Goal: Information Seeking & Learning: Learn about a topic

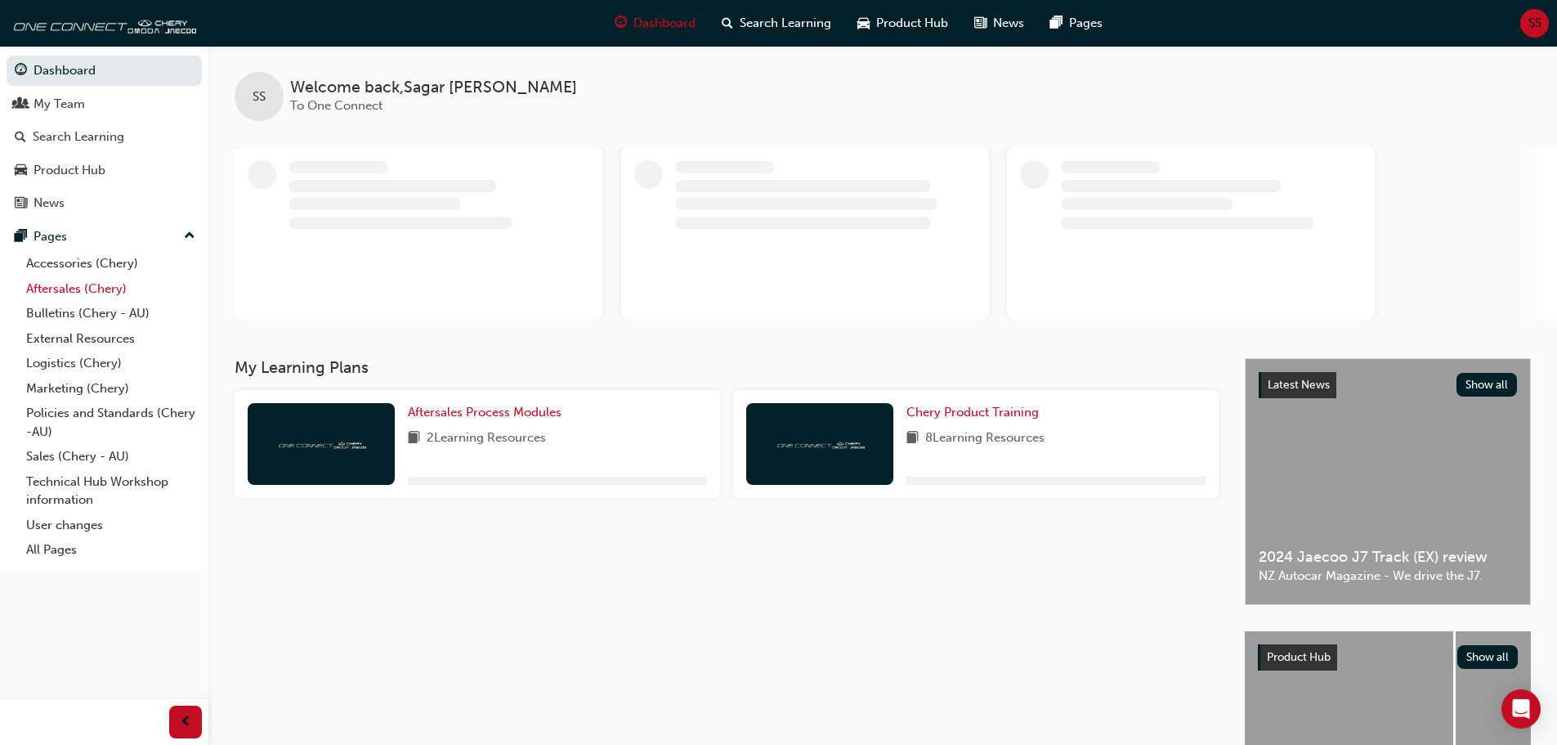
click at [105, 289] on link "Aftersales (Chery)" at bounding box center [111, 288] width 182 height 25
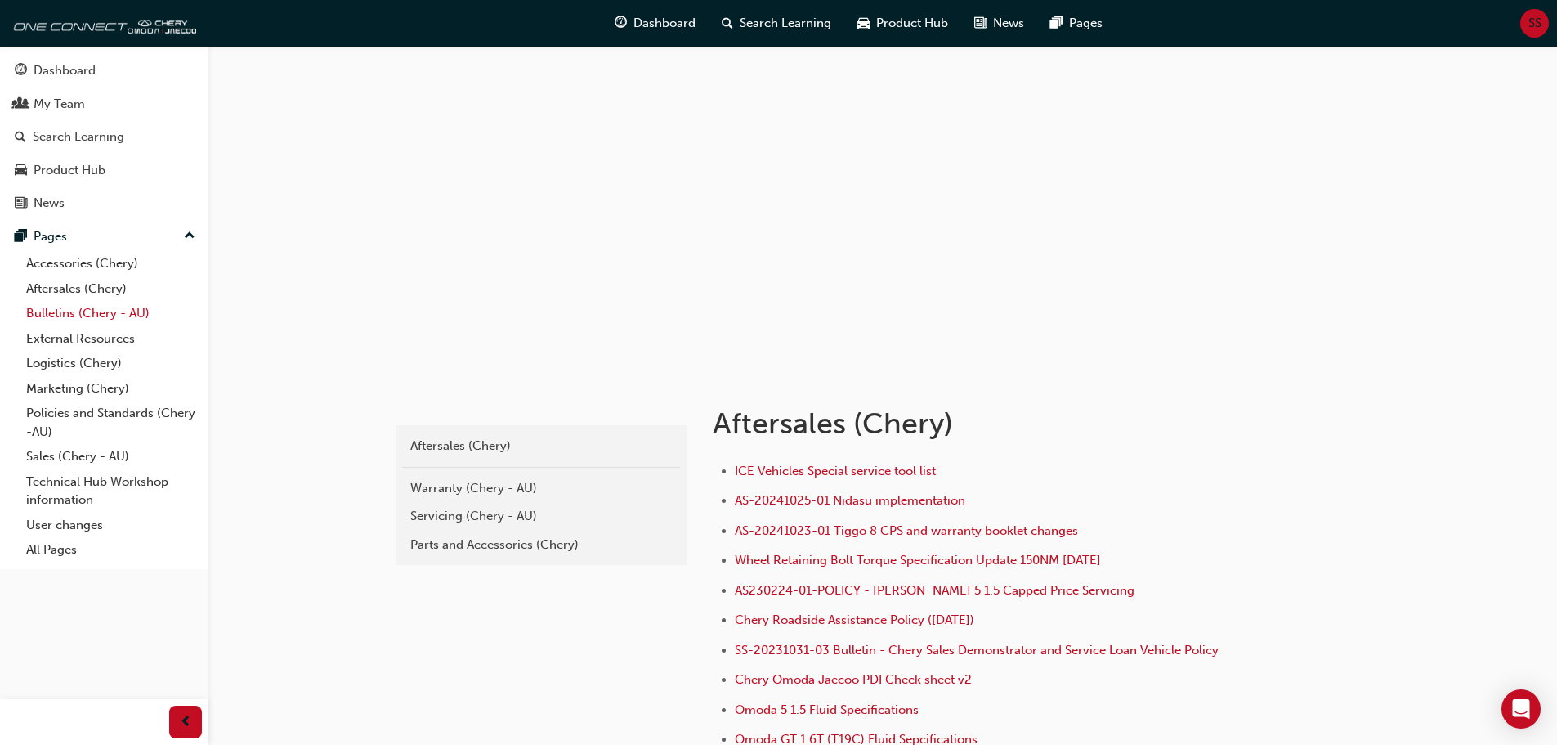
click at [91, 324] on link "Bulletins (Chery - AU)" at bounding box center [111, 313] width 182 height 25
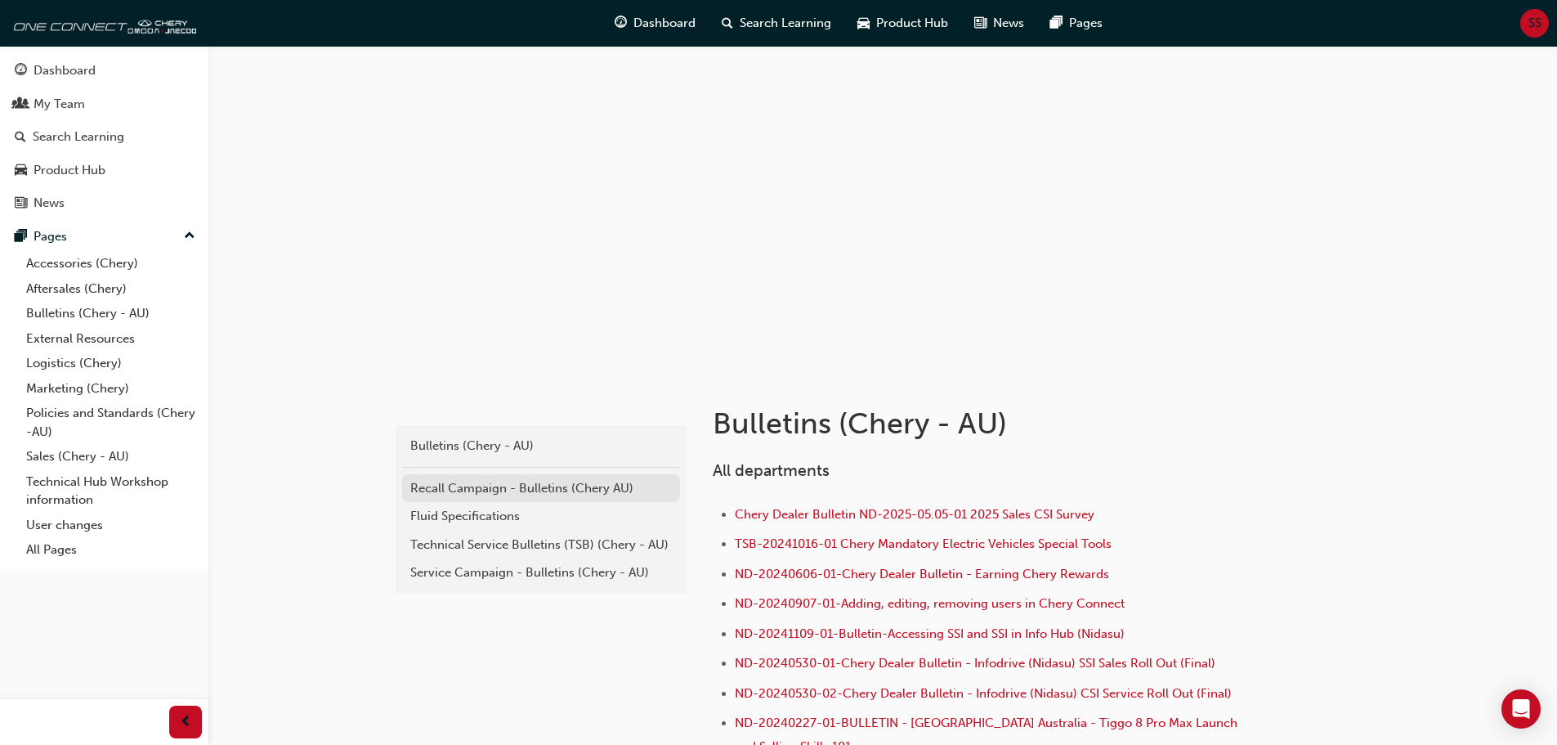
click at [543, 490] on div "Recall Campaign - Bulletins (Chery AU)" at bounding box center [541, 488] width 262 height 19
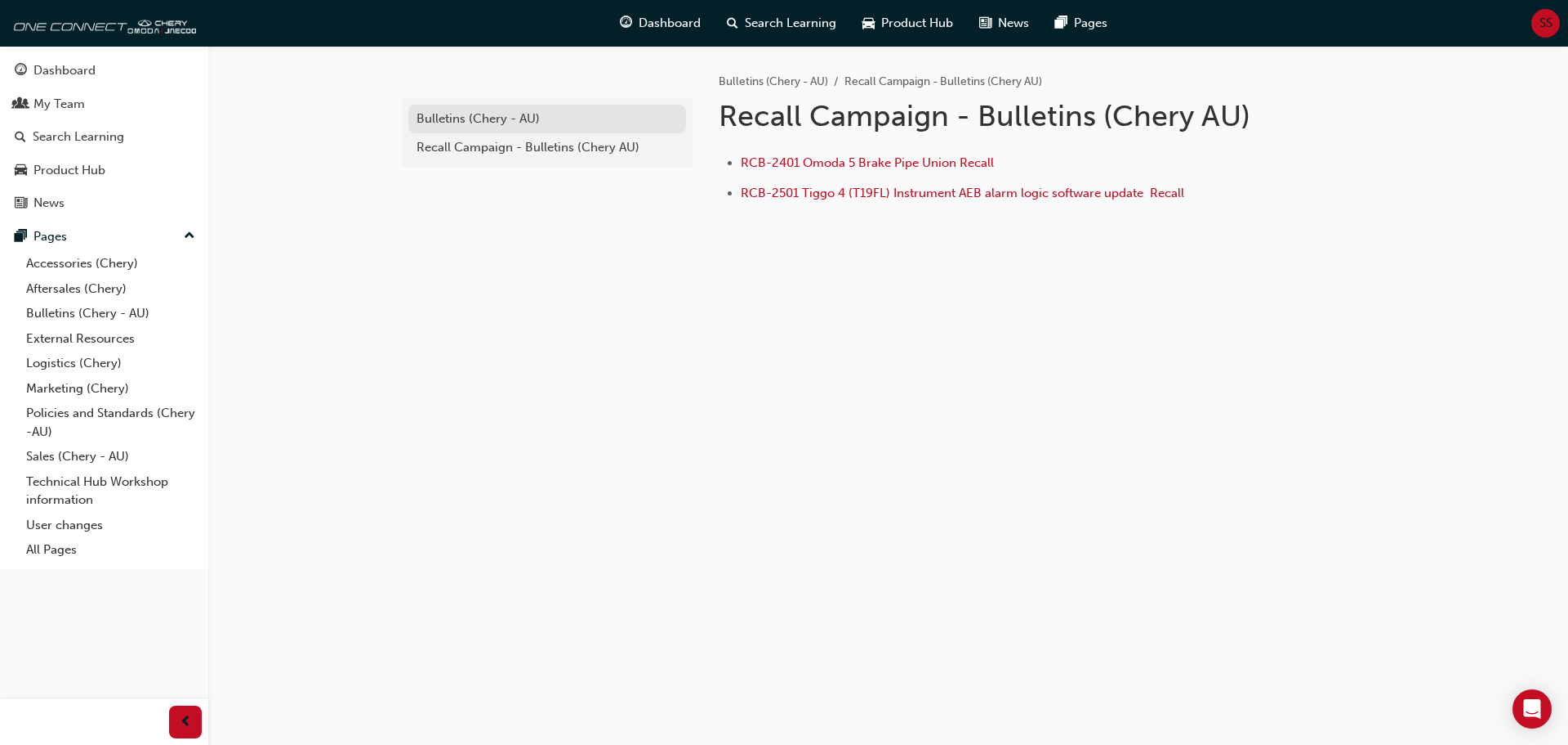
click at [512, 122] on div "Bulletins (Chery - AU)" at bounding box center [548, 119] width 262 height 19
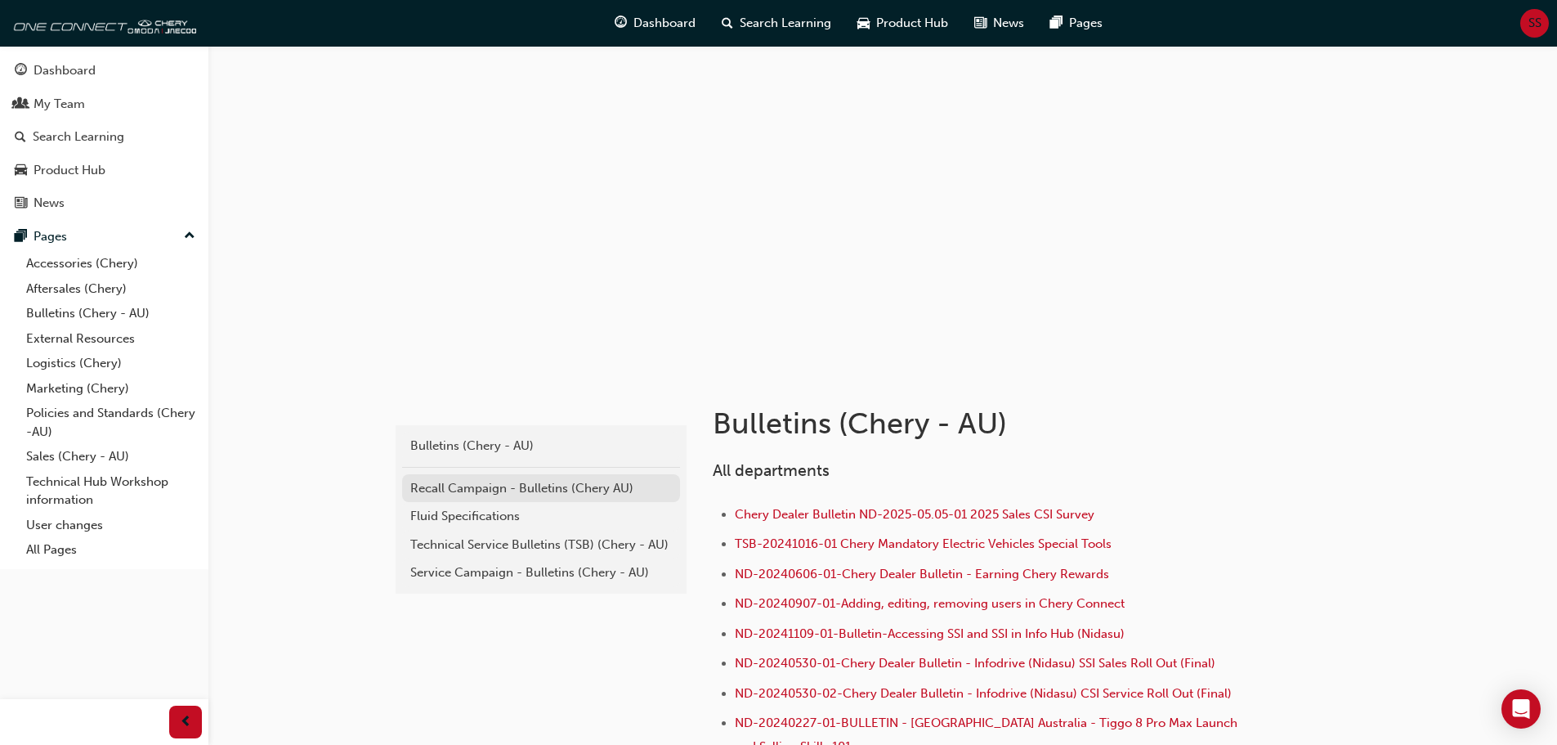
click at [521, 489] on div "Recall Campaign - Bulletins (Chery AU)" at bounding box center [541, 488] width 262 height 19
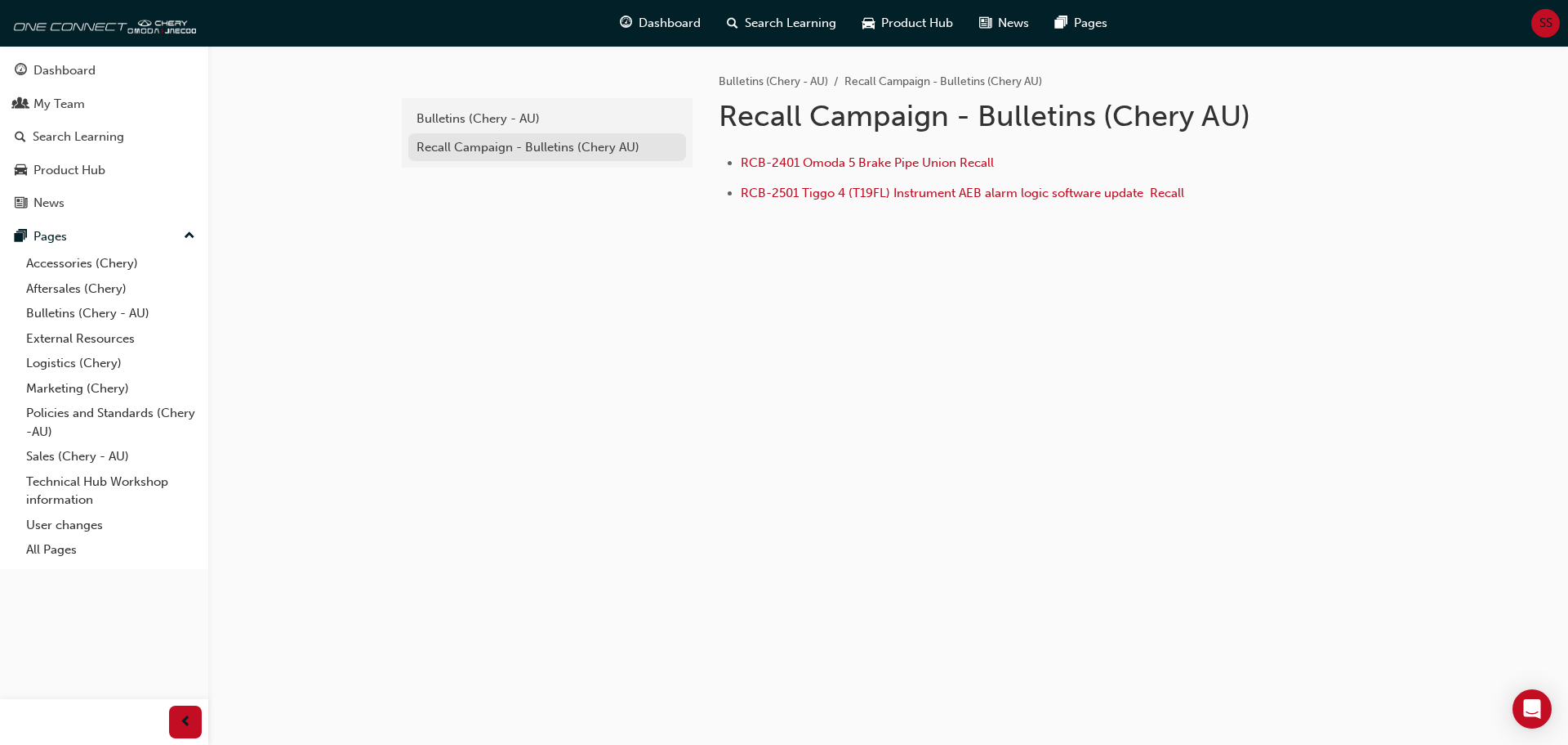
click at [526, 154] on div "Recall Campaign - Bulletins (Chery AU)" at bounding box center [548, 147] width 262 height 19
click at [516, 126] on div "Bulletins (Chery - AU)" at bounding box center [548, 119] width 262 height 19
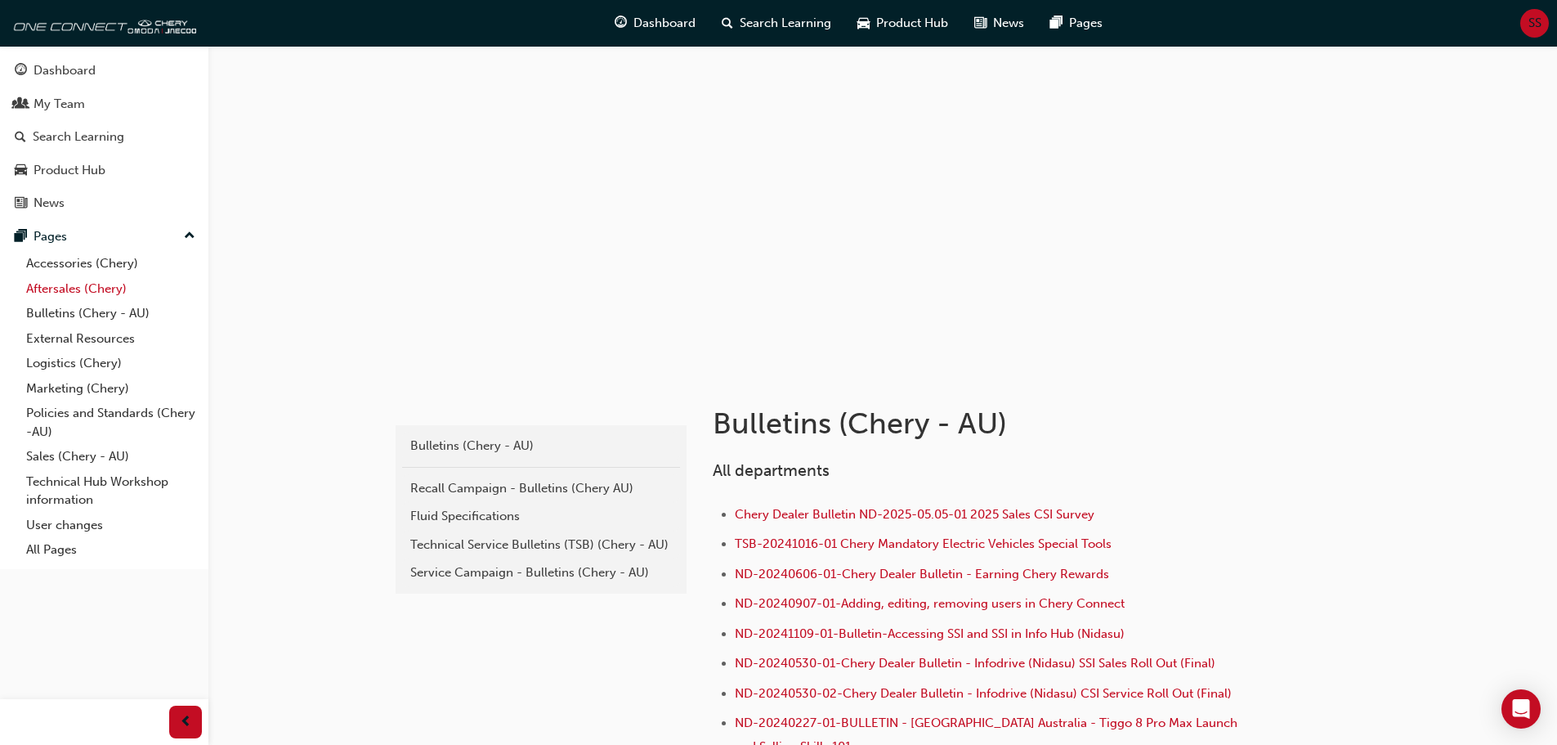
click at [87, 289] on link "Aftersales (Chery)" at bounding box center [111, 288] width 182 height 25
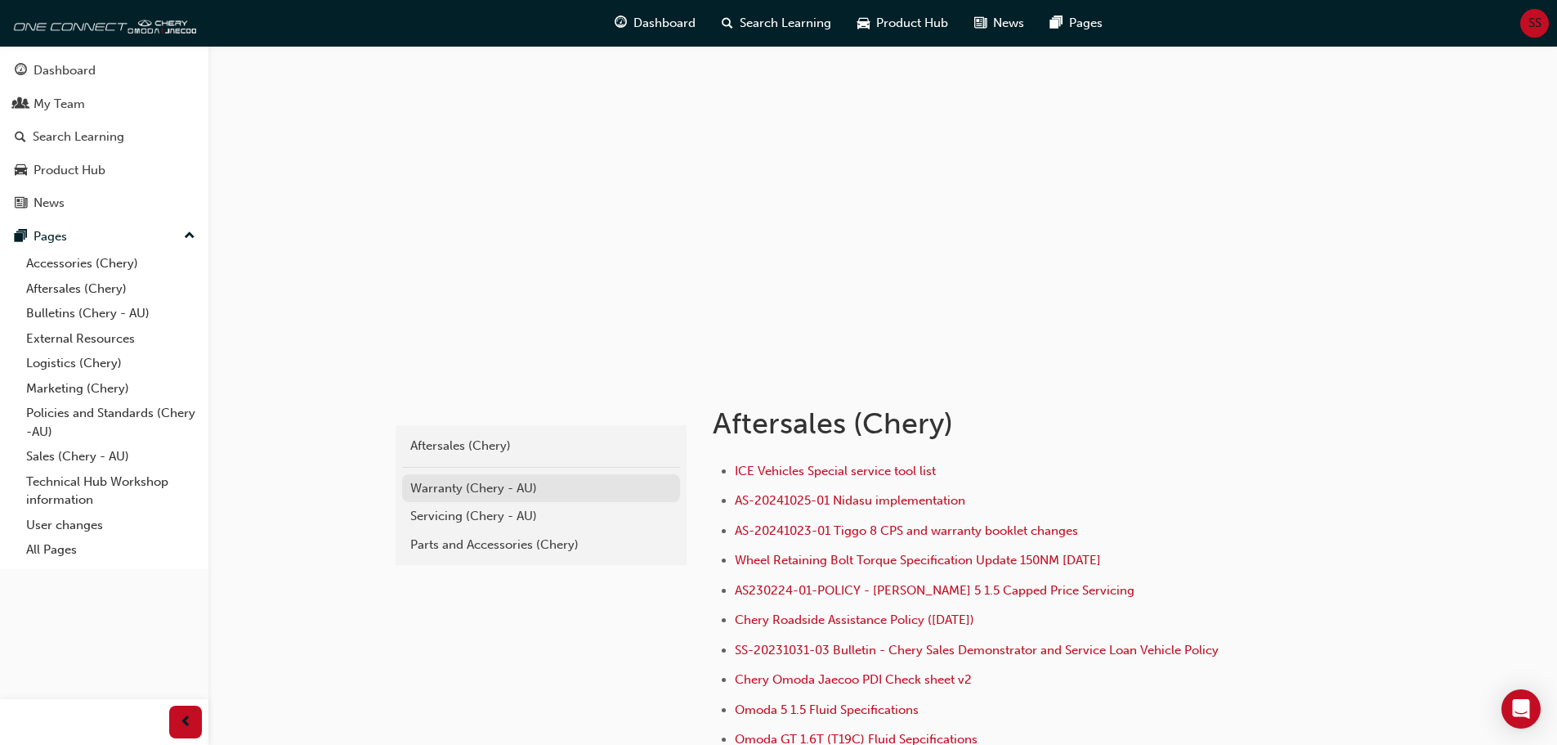
click at [494, 489] on div "Warranty (Chery - AU)" at bounding box center [541, 488] width 262 height 19
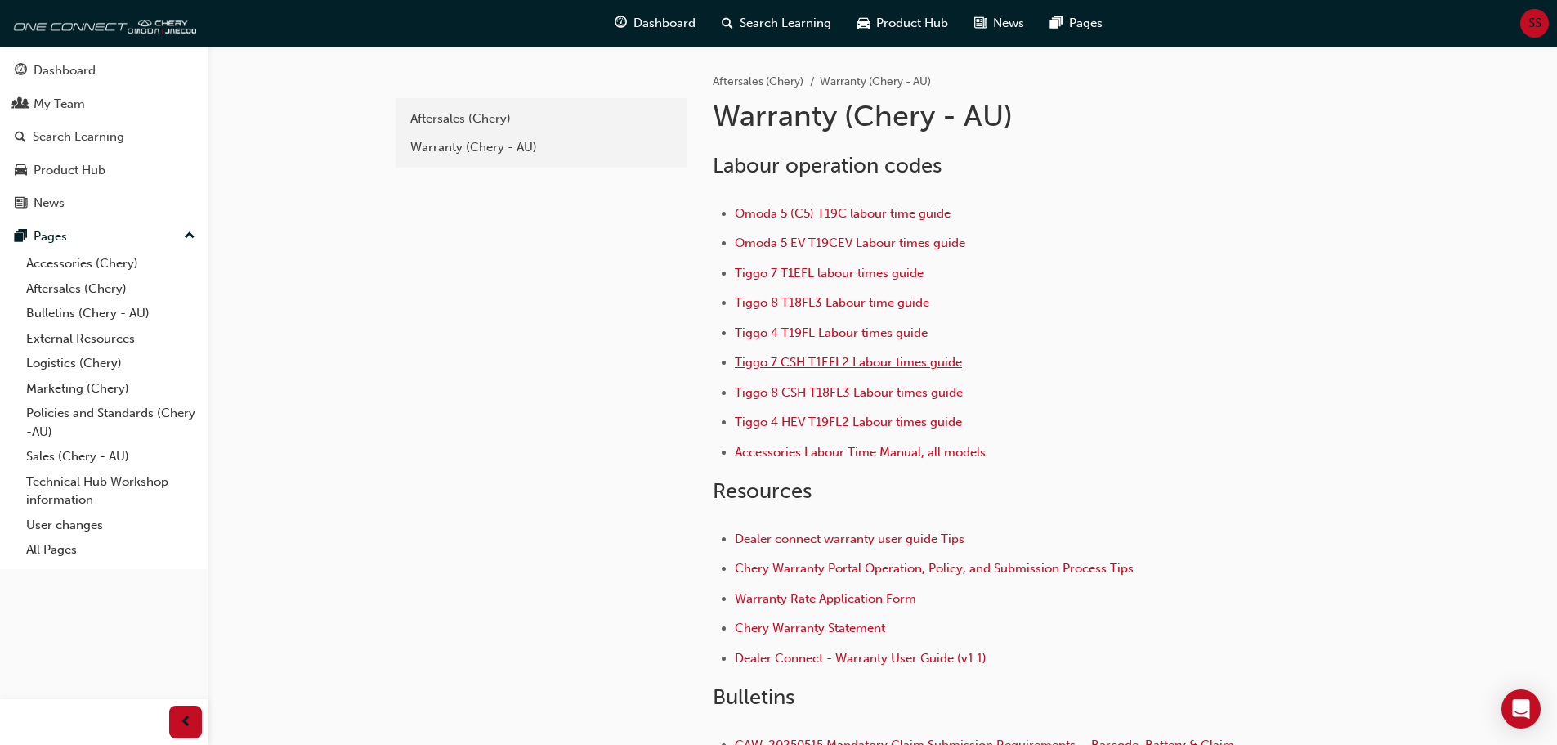
click at [933, 365] on span "Tiggo 7 CSH T1EFL2 Labour times guide" at bounding box center [848, 362] width 227 height 15
click at [481, 116] on div "Aftersales (Chery)" at bounding box center [541, 119] width 262 height 19
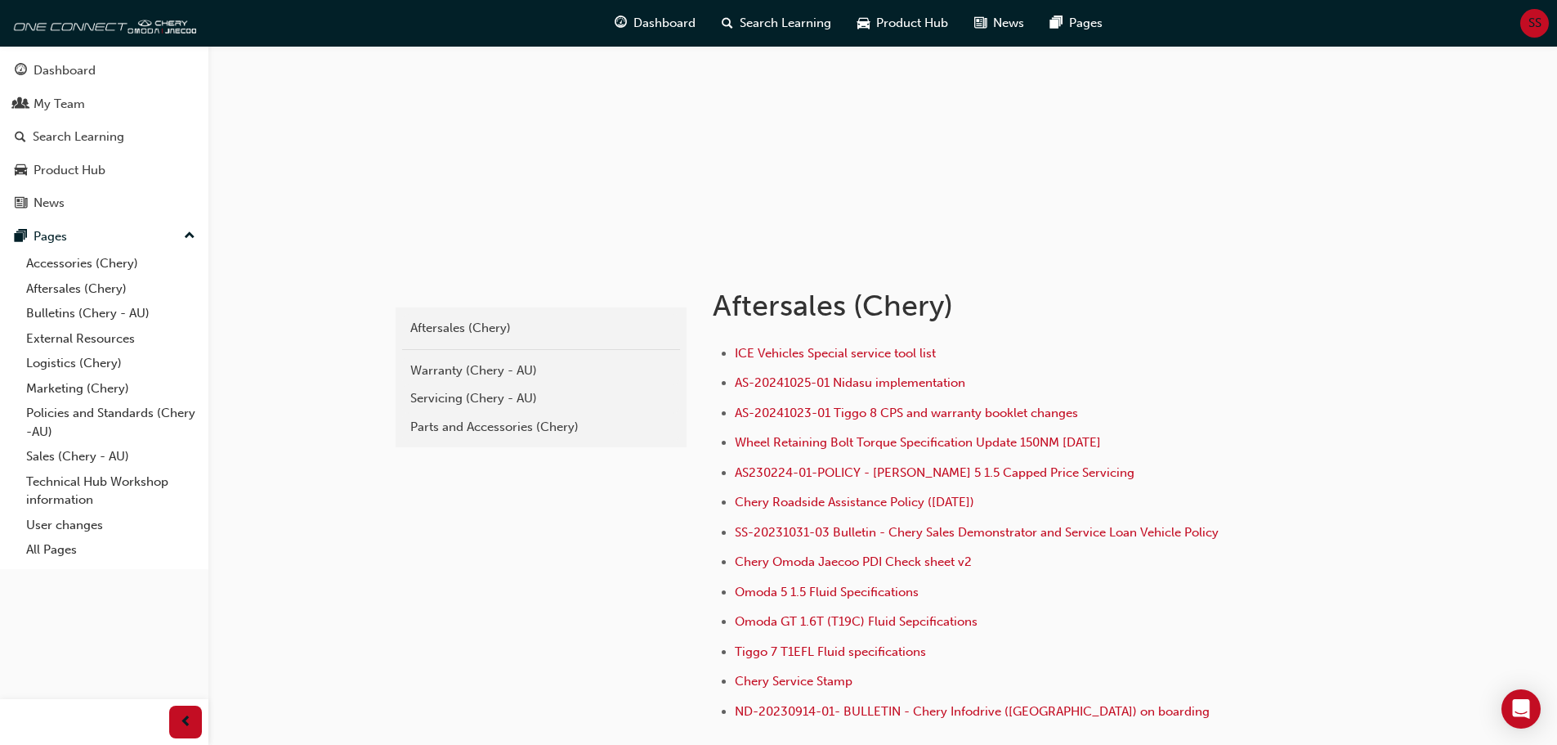
scroll to position [163, 0]
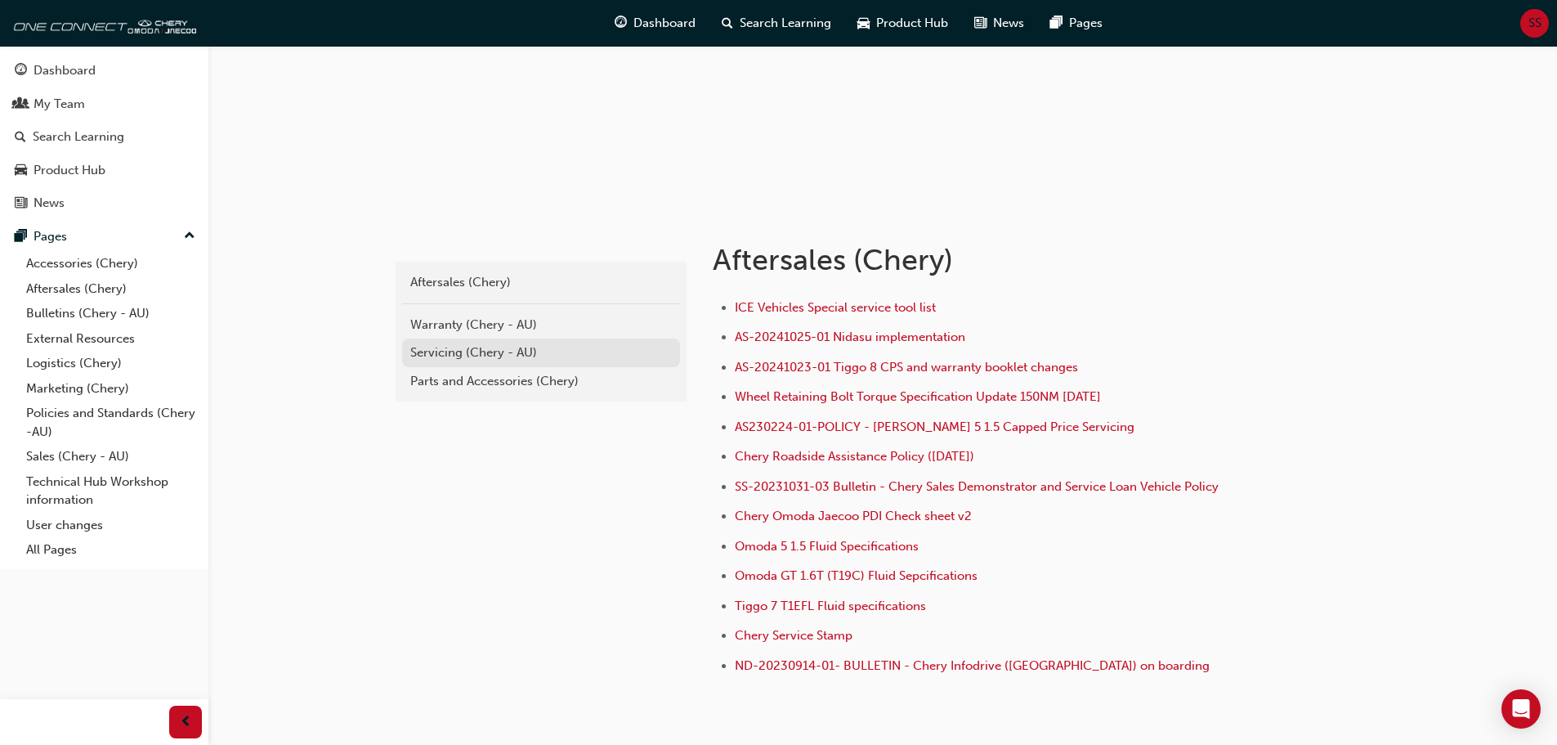
click at [503, 358] on div "Servicing (Chery - AU)" at bounding box center [541, 352] width 262 height 19
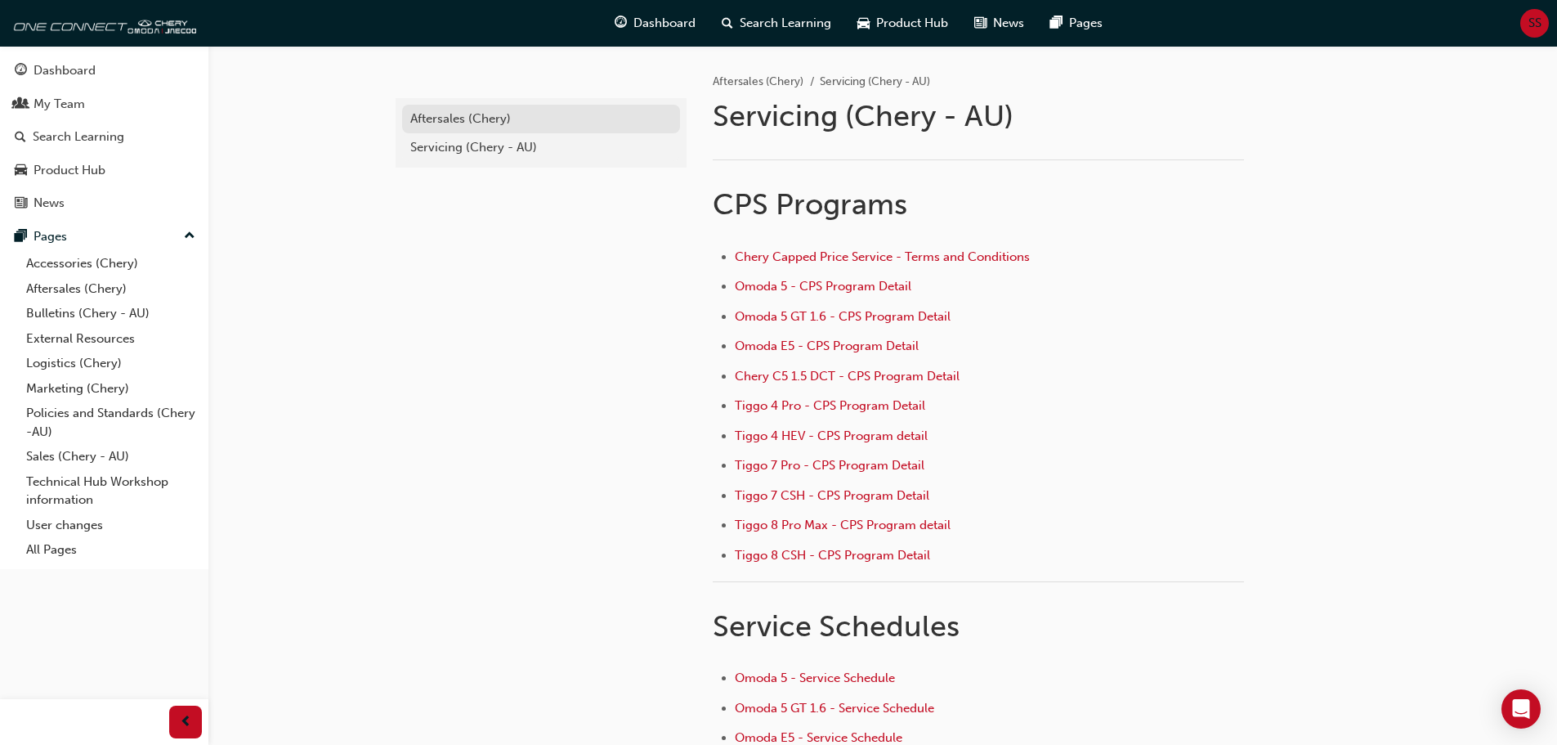
click at [481, 110] on div "Aftersales (Chery)" at bounding box center [541, 119] width 262 height 19
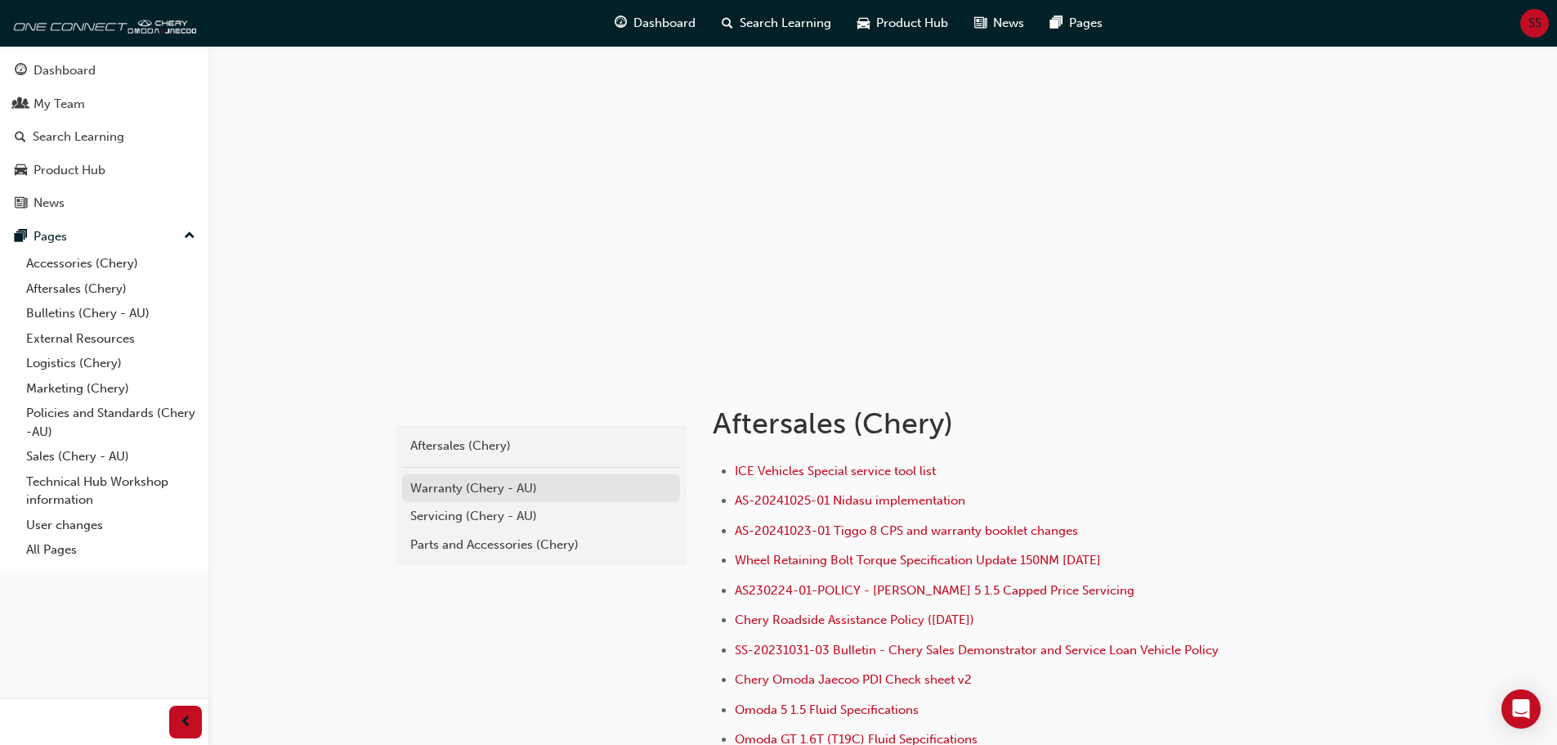
click at [498, 483] on div "Warranty (Chery - AU)" at bounding box center [541, 488] width 262 height 19
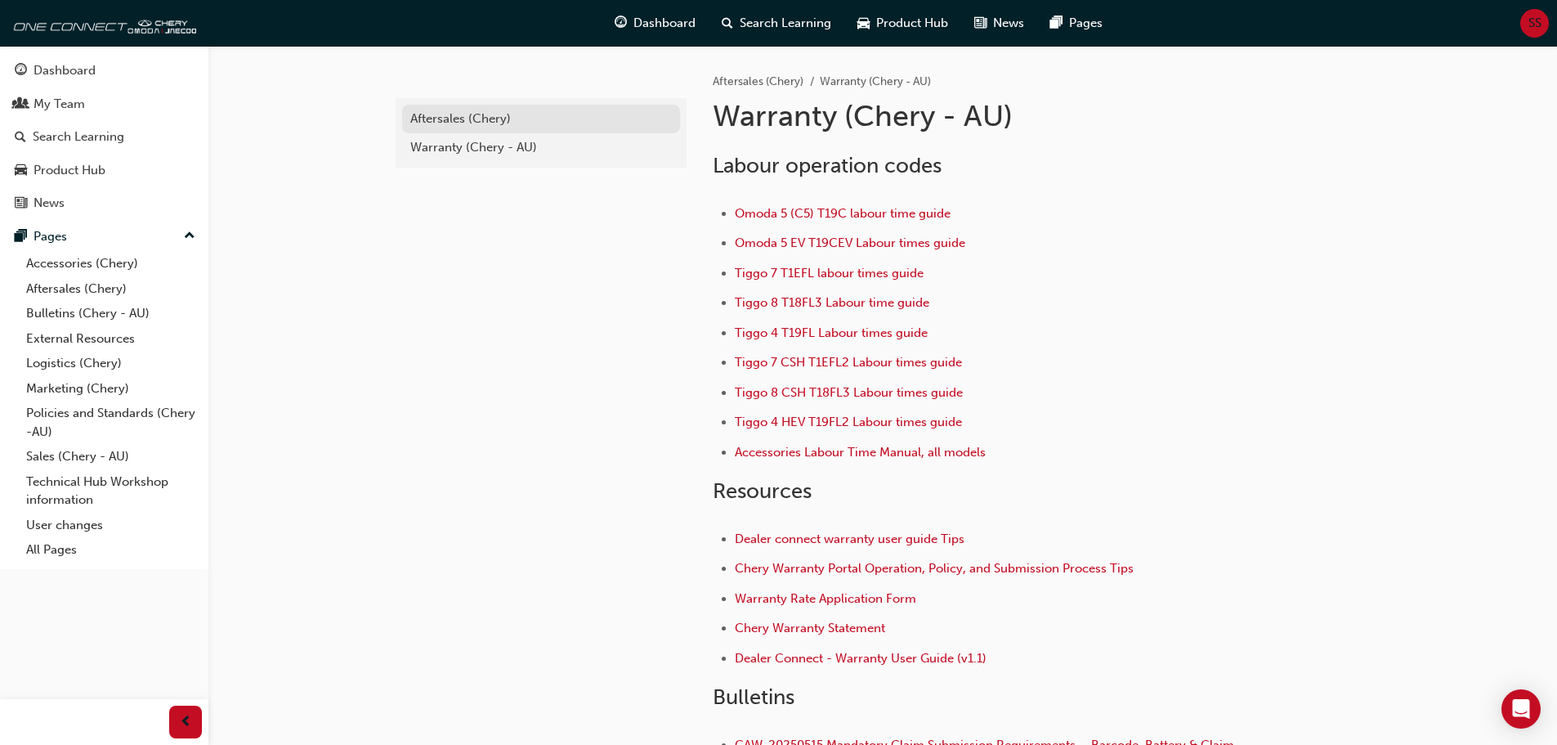
click at [472, 123] on div "Aftersales (Chery)" at bounding box center [541, 119] width 262 height 19
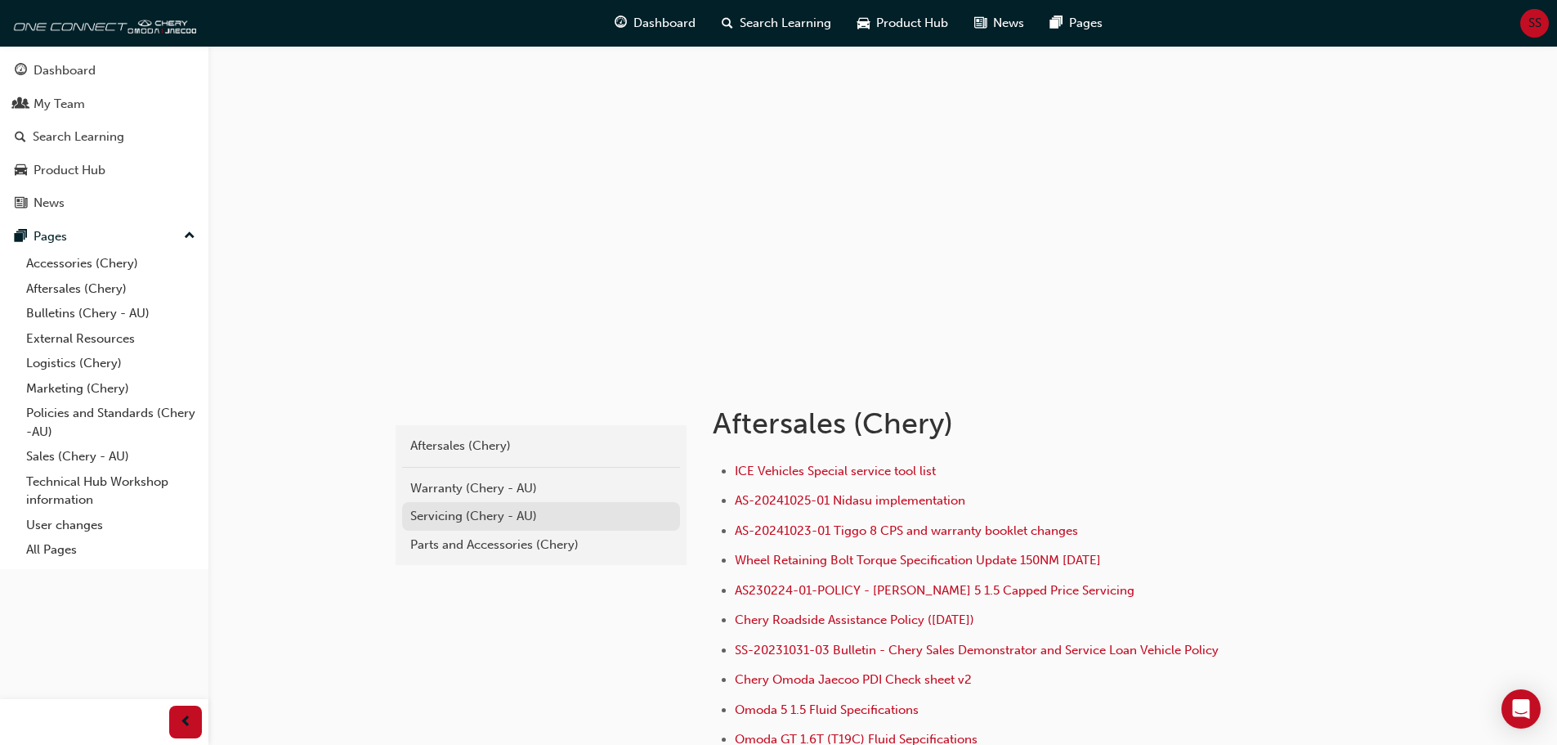
click at [490, 515] on div "Servicing (Chery - AU)" at bounding box center [541, 516] width 262 height 19
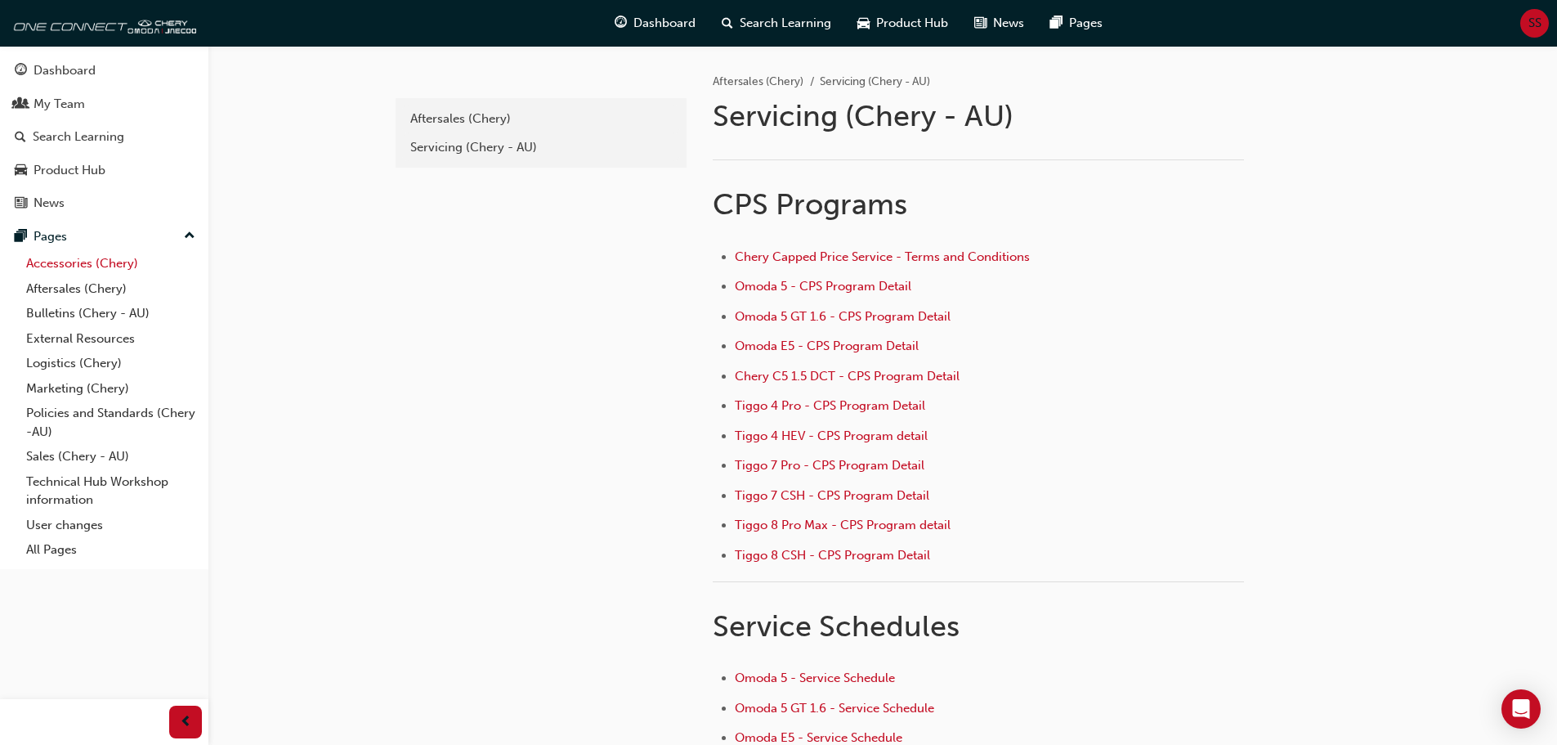
click at [97, 260] on link "Accessories (Chery)" at bounding box center [111, 263] width 182 height 25
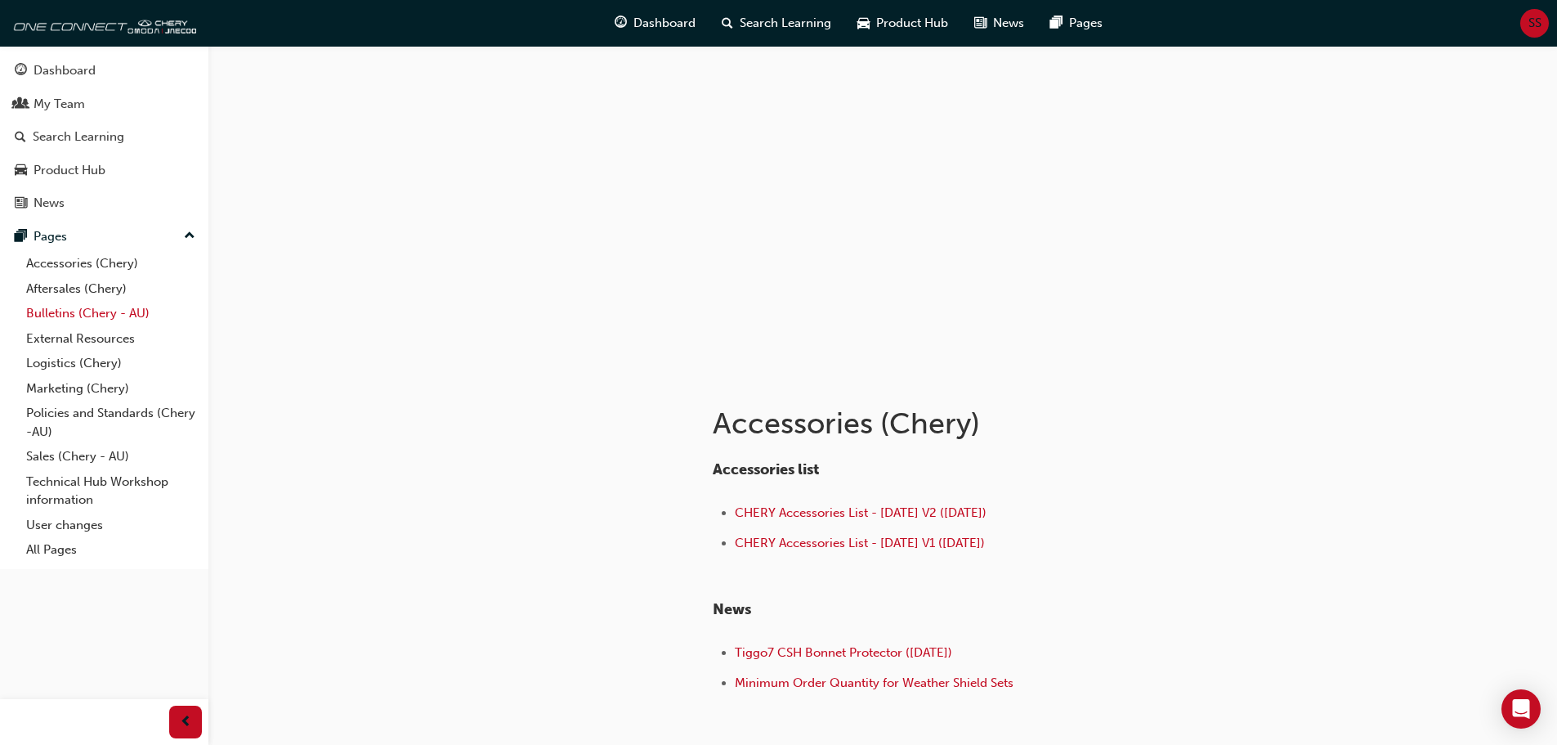
click at [95, 318] on link "Bulletins (Chery - AU)" at bounding box center [111, 313] width 182 height 25
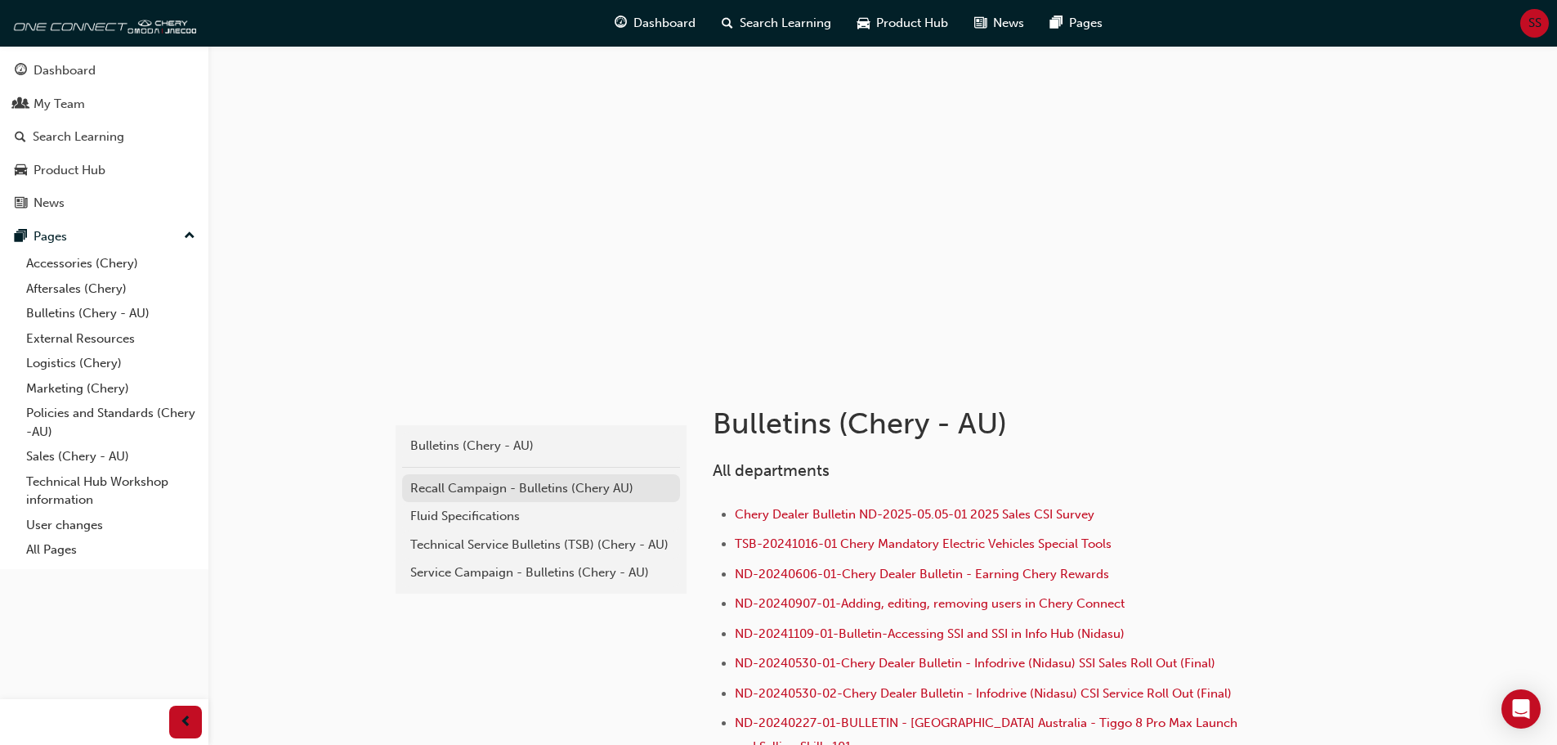
click at [567, 488] on div "Recall Campaign - Bulletins (Chery AU)" at bounding box center [541, 488] width 262 height 19
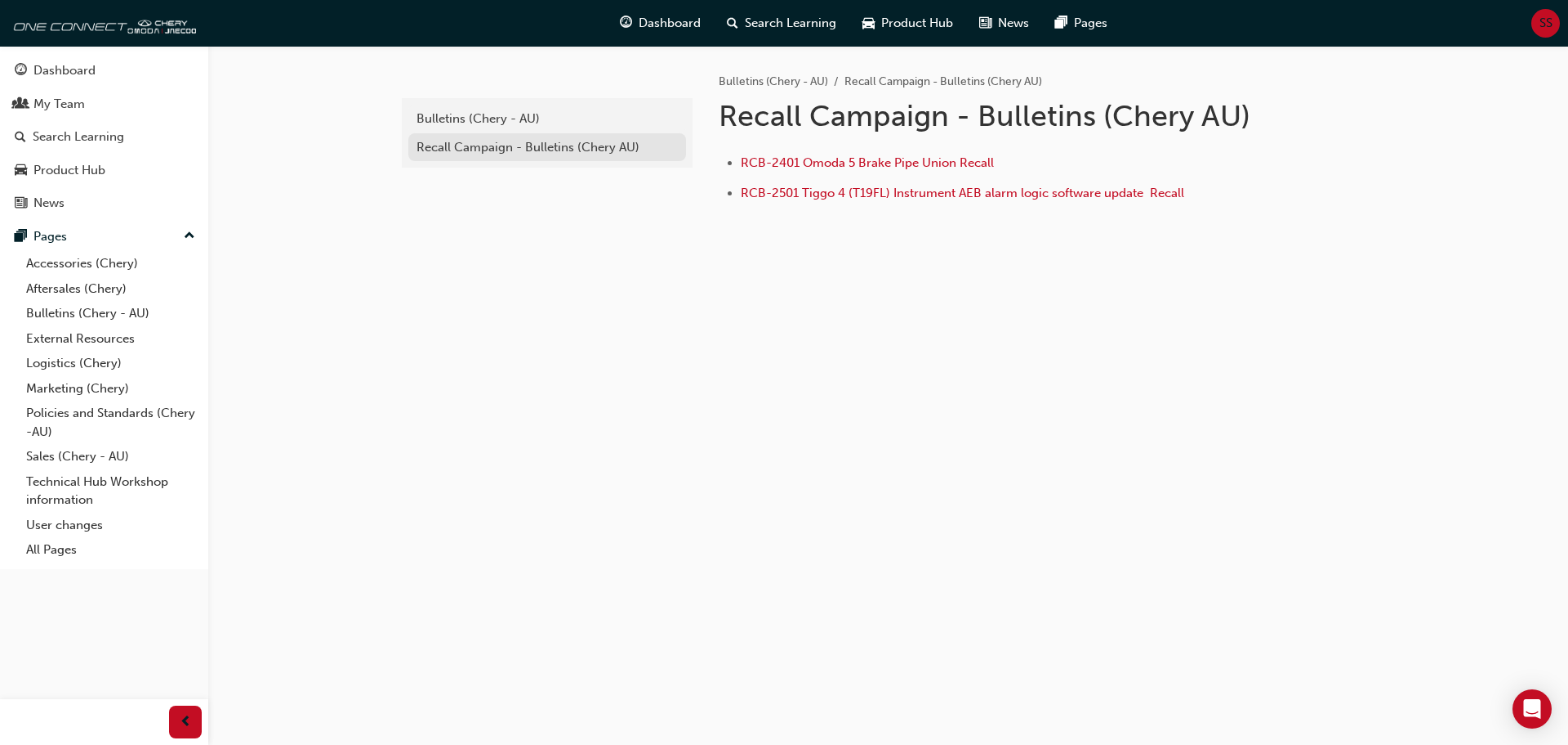
click at [513, 153] on div "Recall Campaign - Bulletins (Chery AU)" at bounding box center [548, 147] width 262 height 19
click at [494, 119] on div "Bulletins (Chery - AU)" at bounding box center [548, 119] width 262 height 19
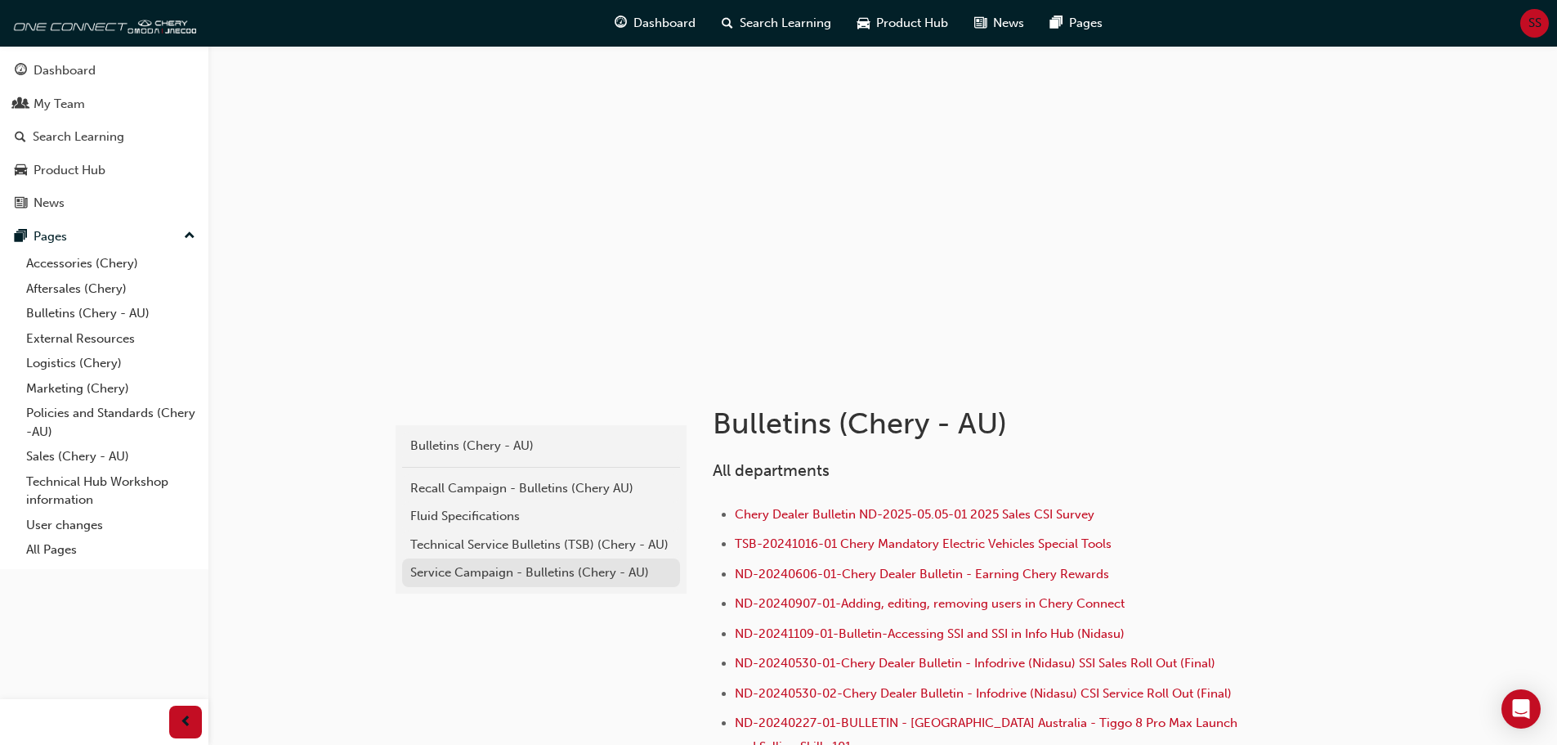
click at [605, 567] on div "Service Campaign - Bulletins (Chery - AU)" at bounding box center [541, 572] width 262 height 19
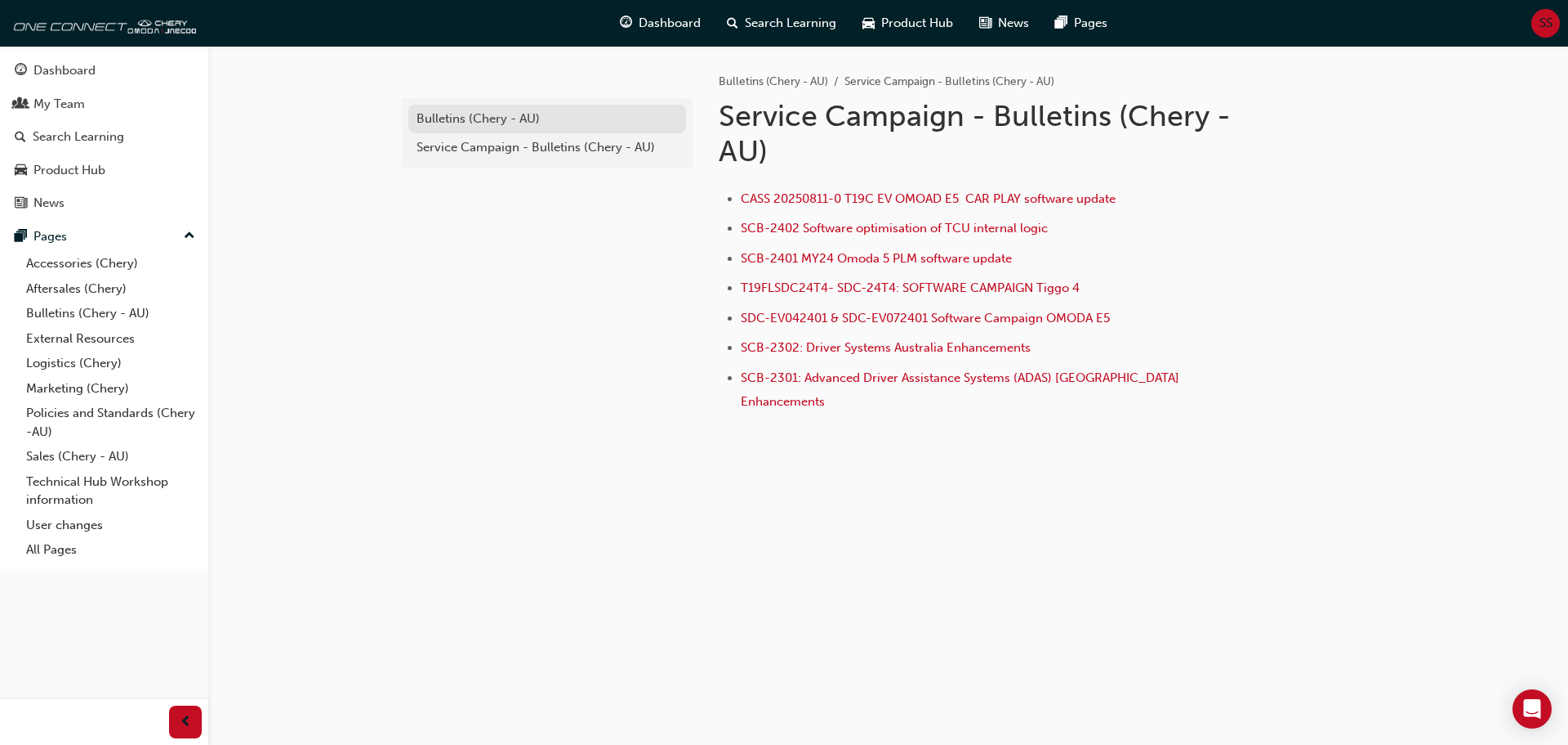
click at [502, 123] on div "Bulletins (Chery - AU)" at bounding box center [548, 119] width 262 height 19
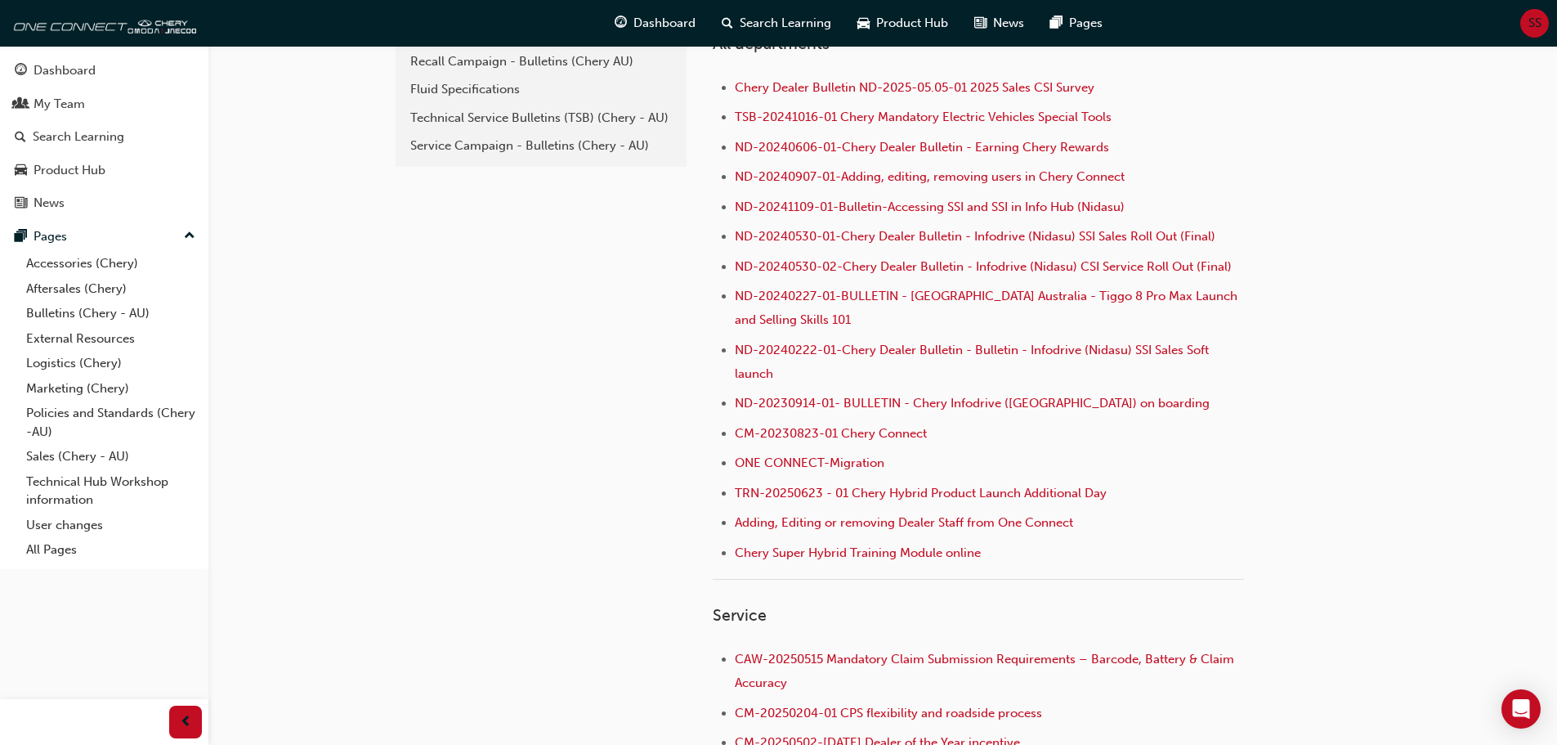
scroll to position [163, 0]
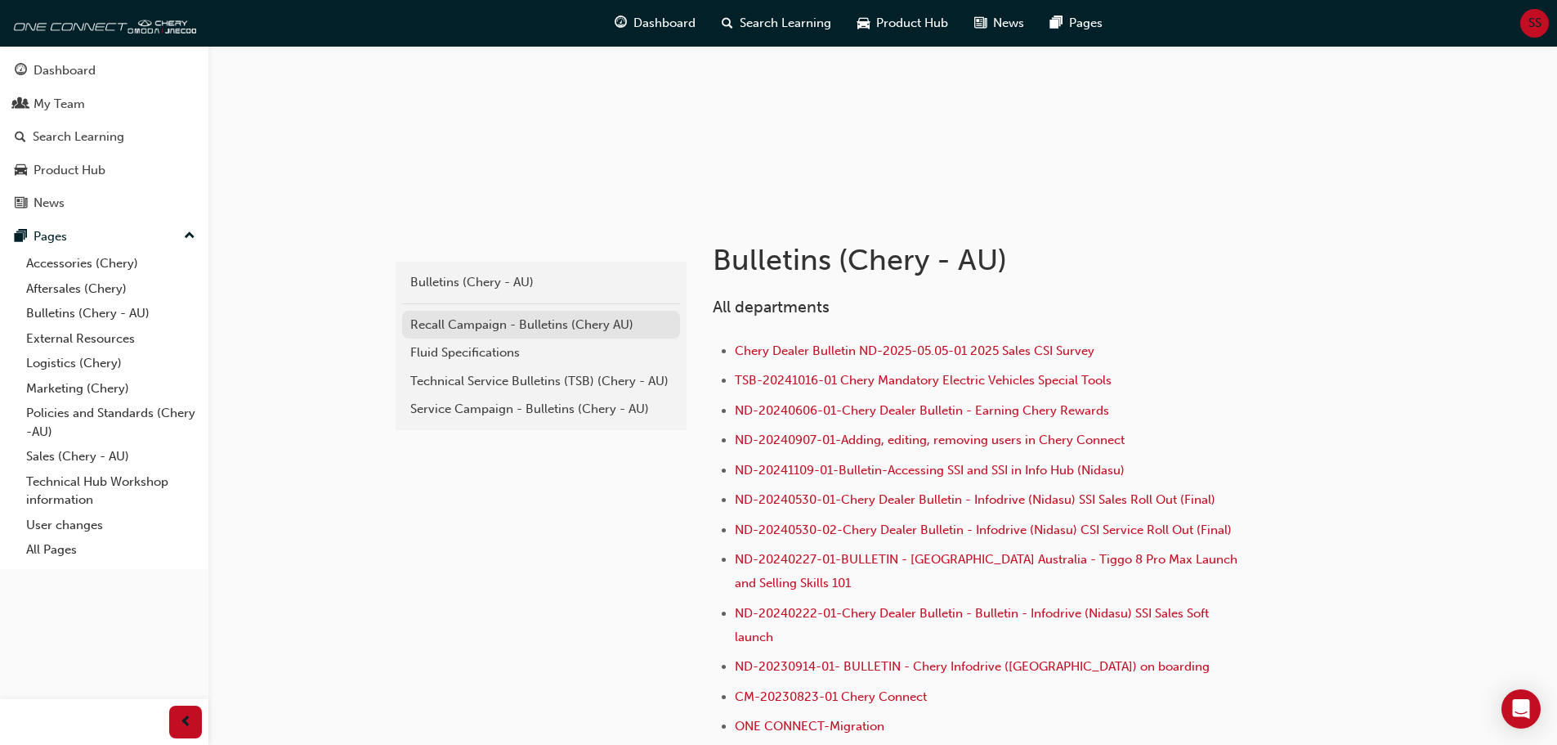
click at [519, 332] on div "Recall Campaign - Bulletins (Chery AU)" at bounding box center [541, 324] width 262 height 19
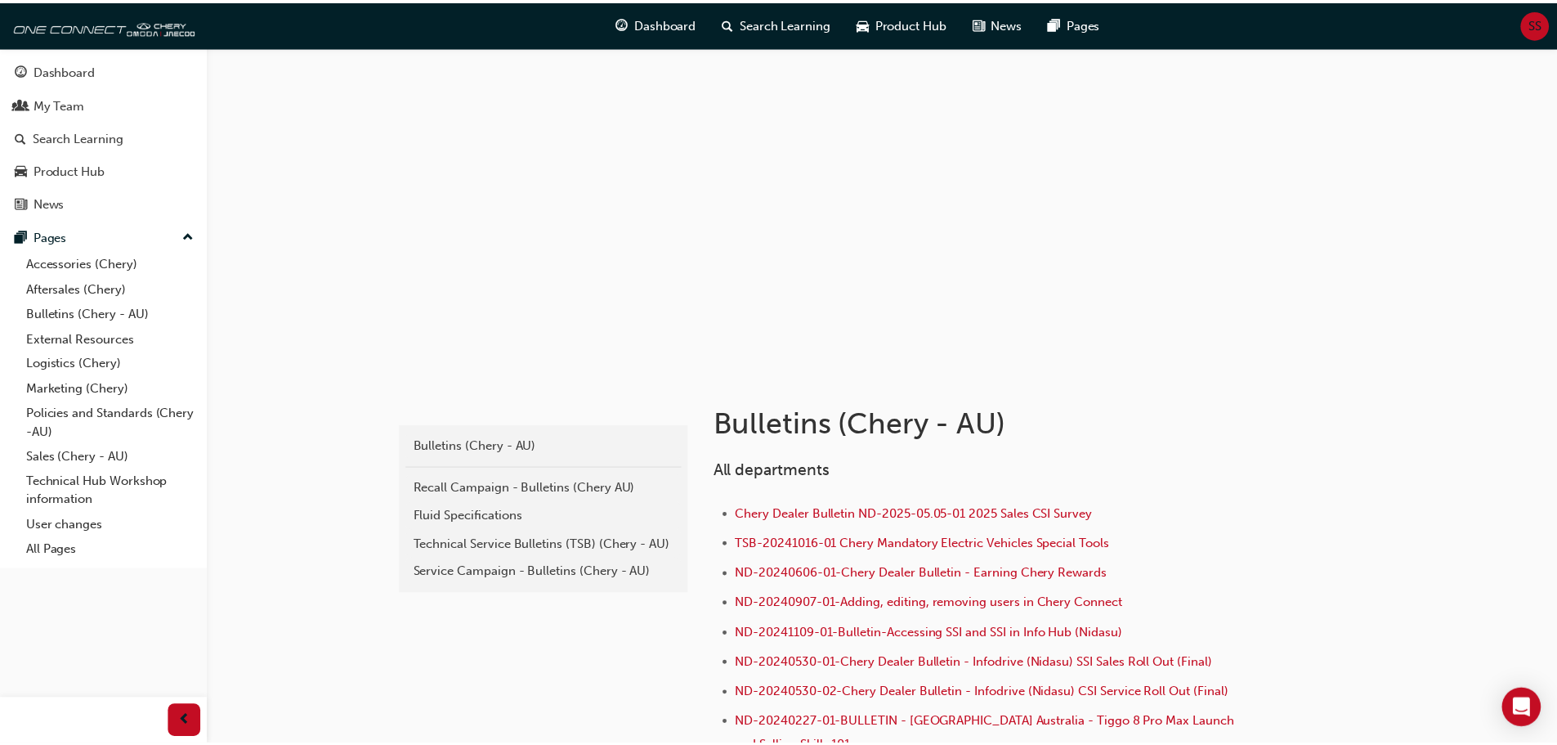
scroll to position [163, 0]
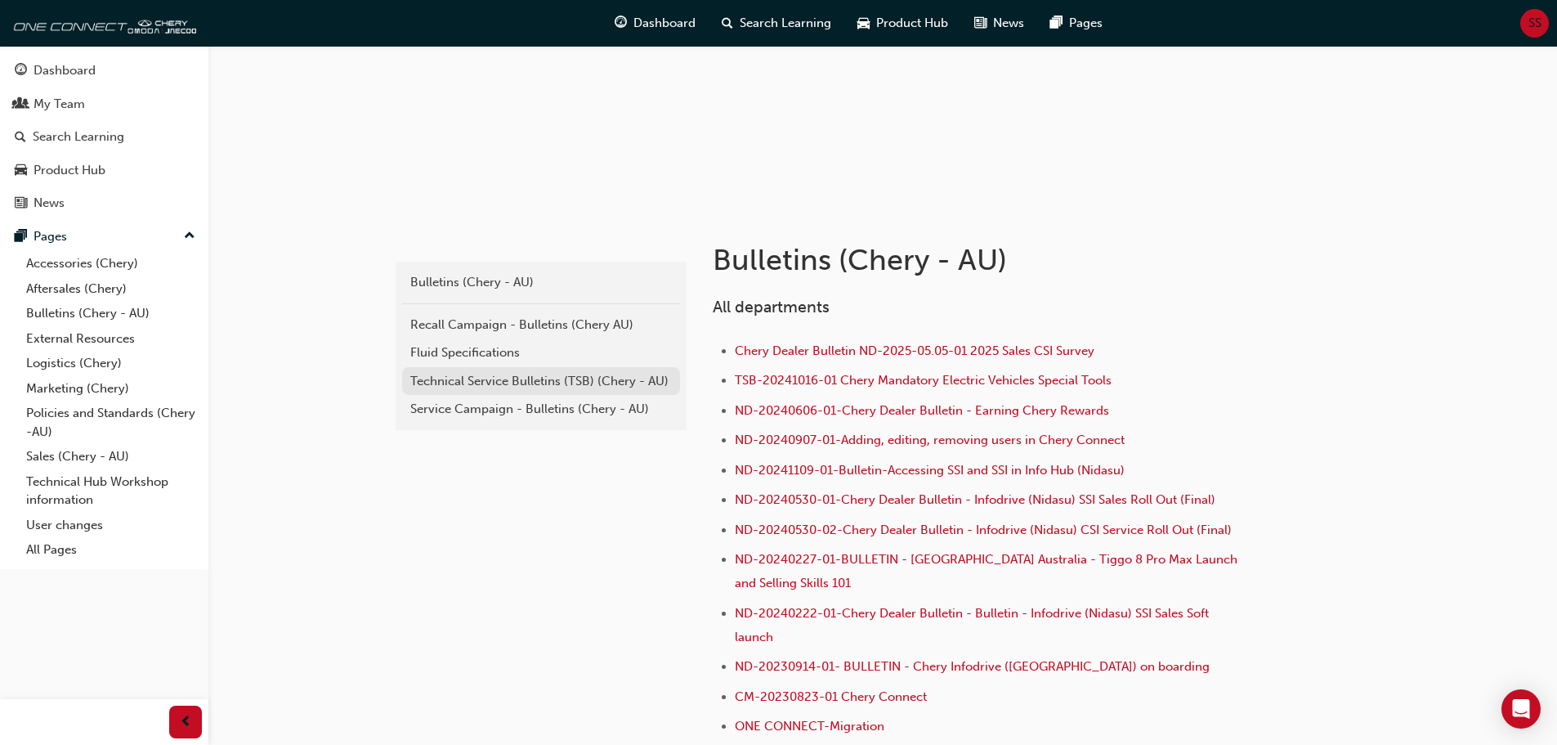
click at [500, 379] on div "Technical Service Bulletins (TSB) (Chery - AU)" at bounding box center [541, 381] width 262 height 19
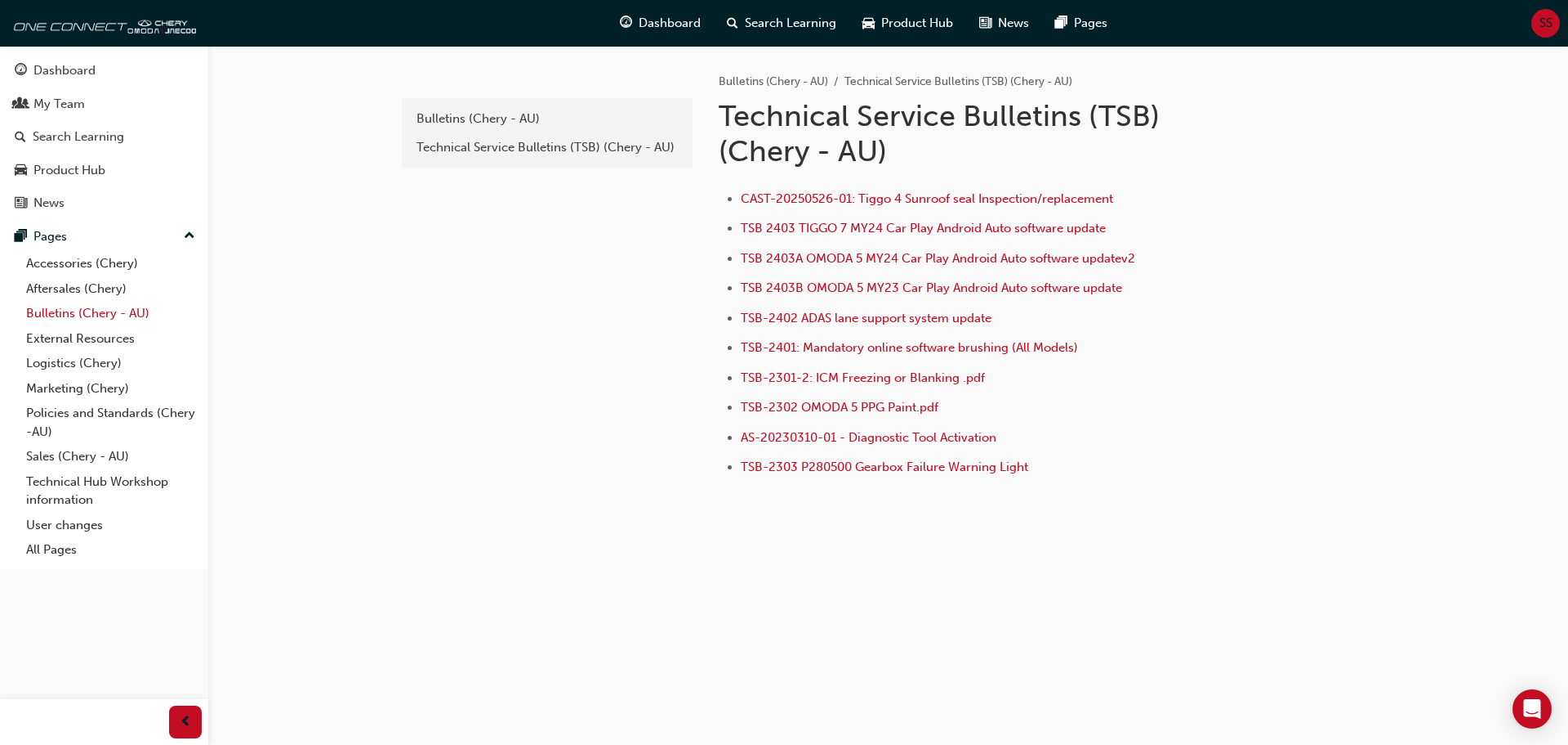
click at [68, 314] on link "Bulletins (Chery - AU)" at bounding box center [111, 313] width 182 height 25
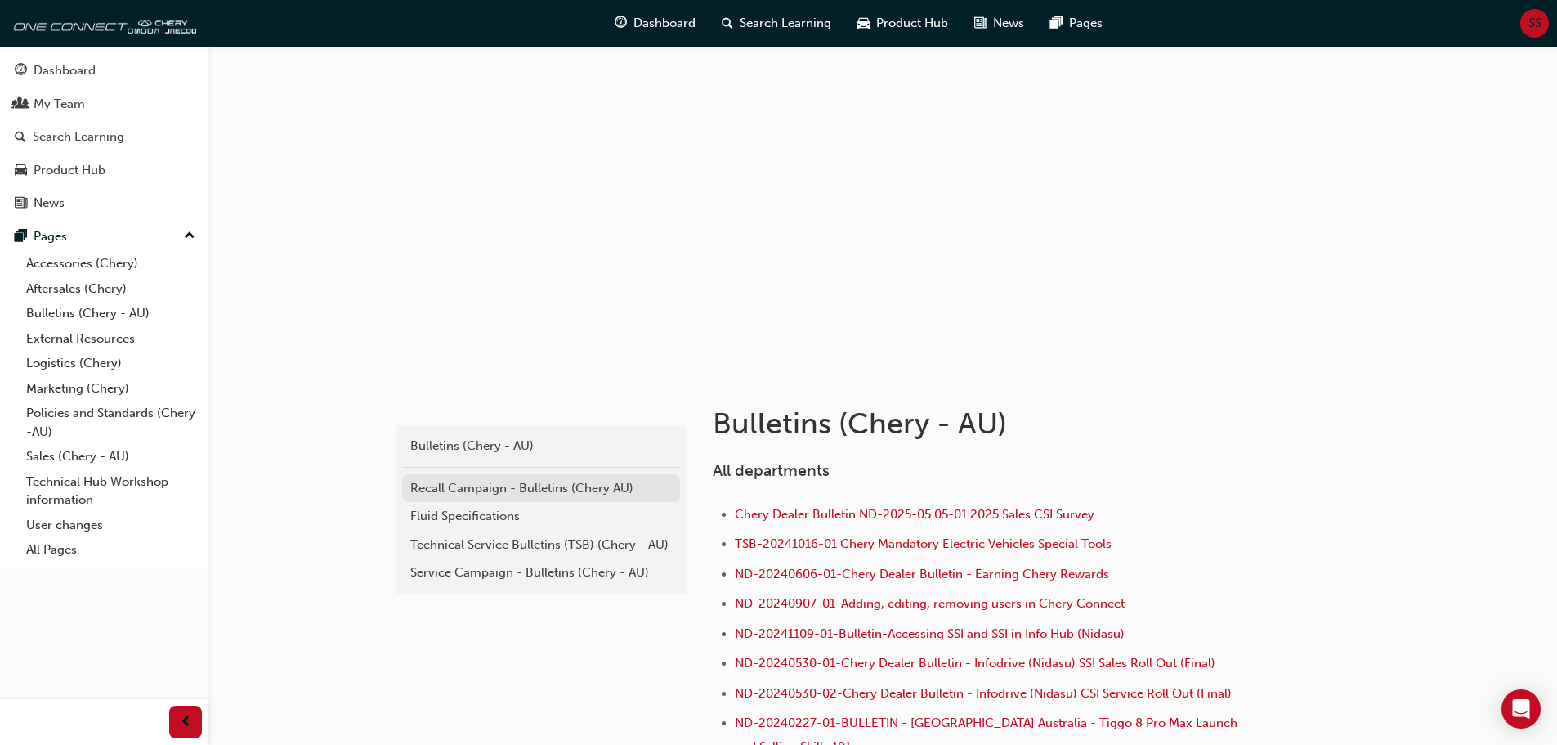
click at [477, 489] on div "Recall Campaign - Bulletins (Chery AU)" at bounding box center [541, 488] width 262 height 19
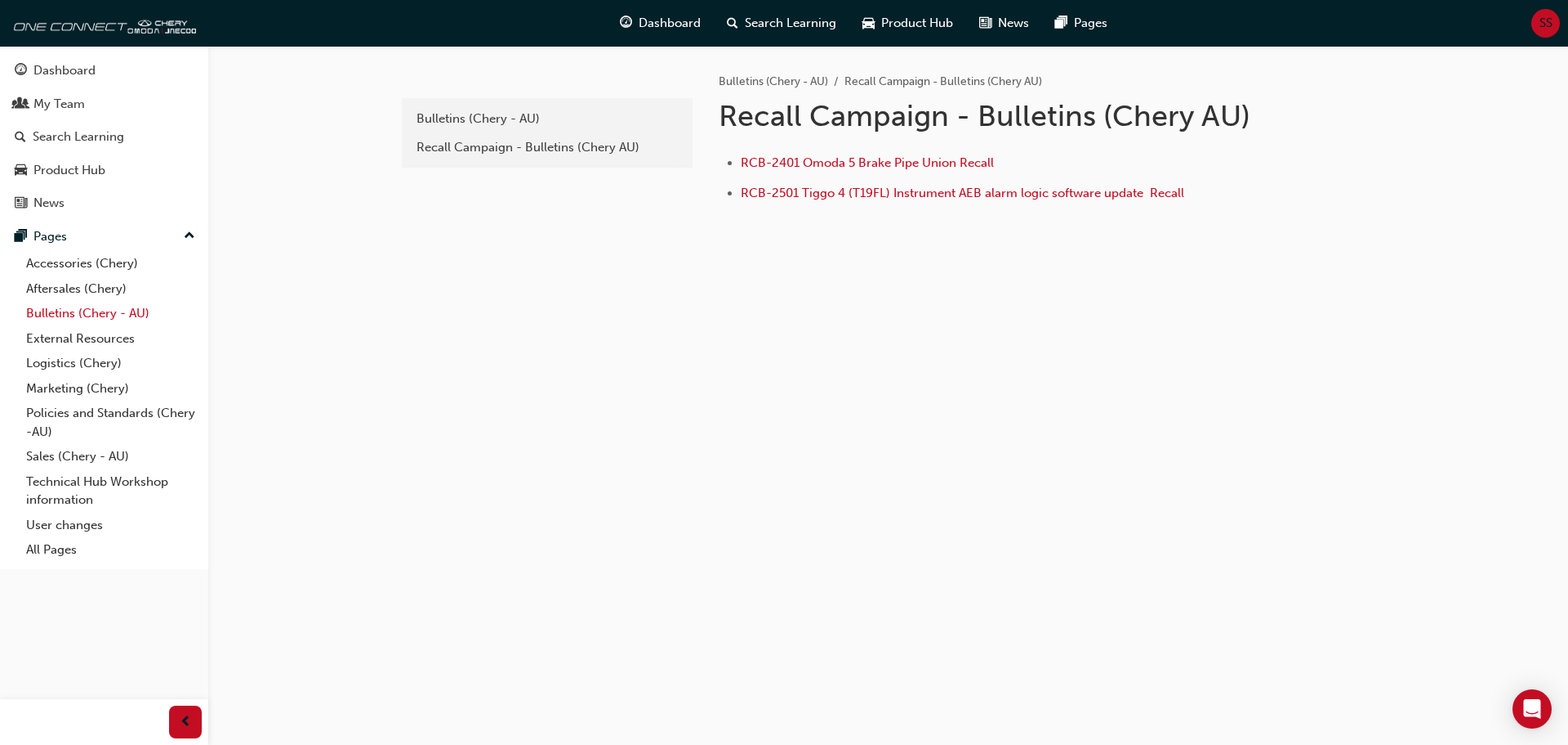
click at [94, 314] on link "Bulletins (Chery - AU)" at bounding box center [111, 313] width 182 height 25
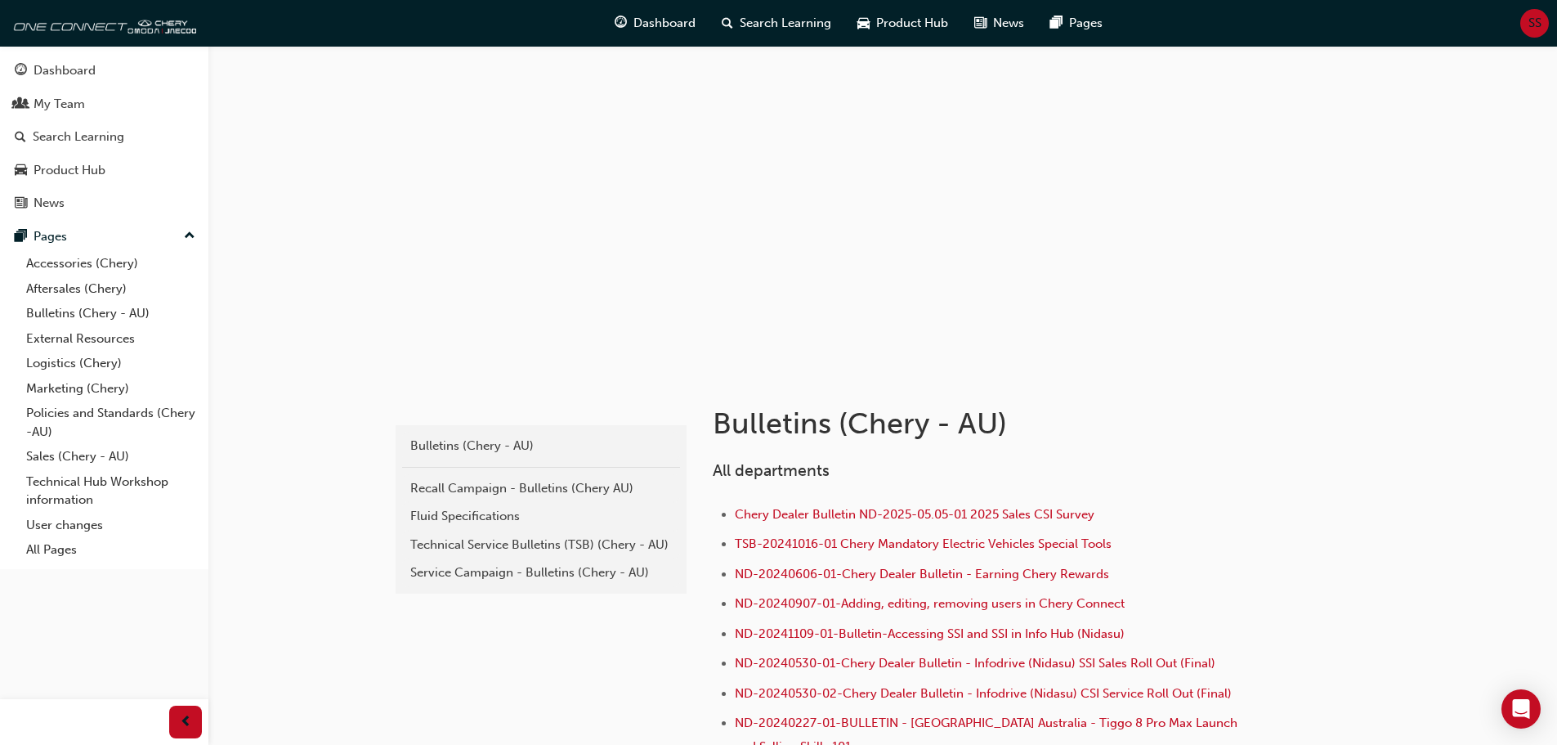
click at [483, 569] on div "Service Campaign - Bulletins (Chery - AU)" at bounding box center [541, 572] width 262 height 19
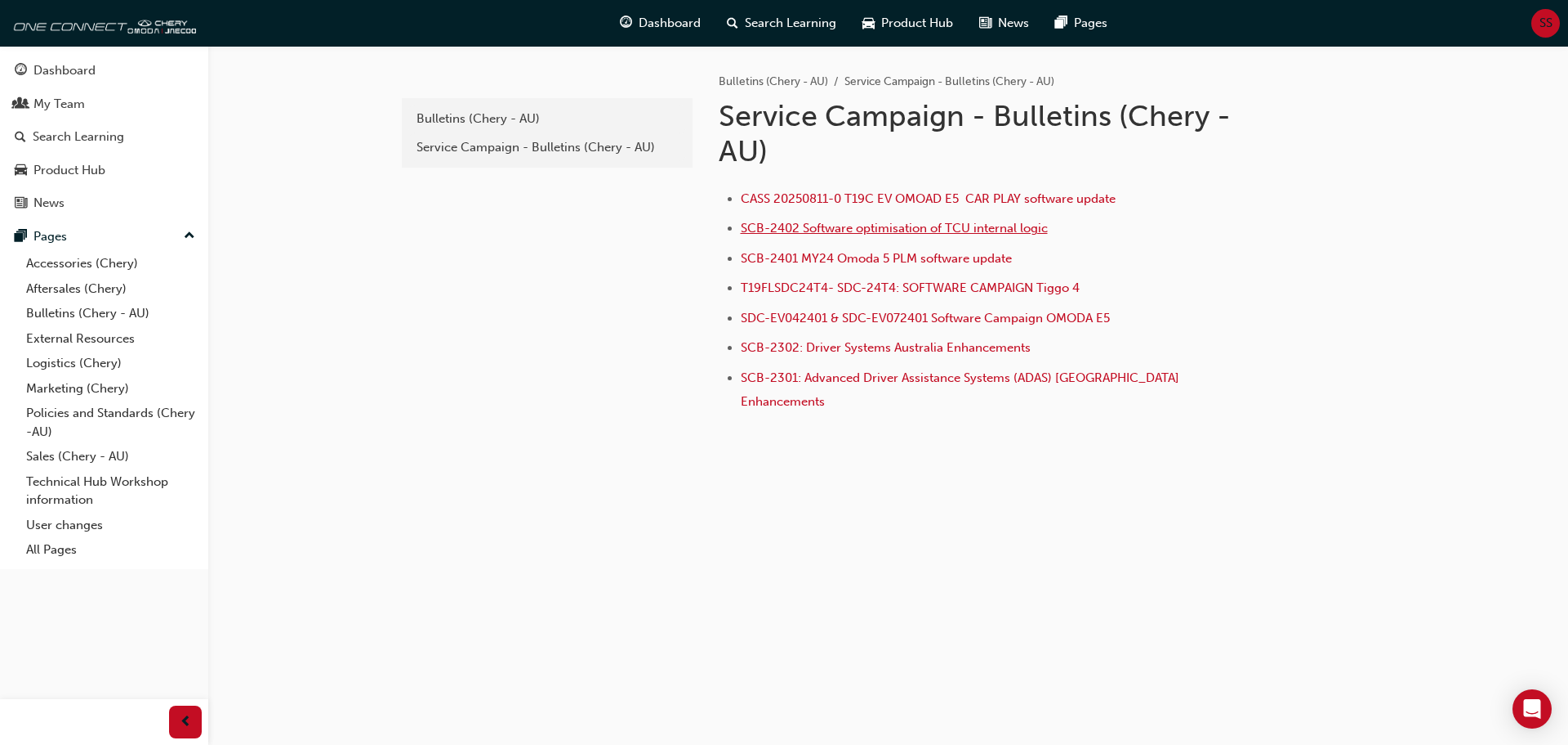
click at [841, 229] on span "SCB-2402 Software optimisation of TCU internal logic" at bounding box center [893, 228] width 307 height 15
click at [854, 232] on span "SCB-2402 Software optimisation of TCU internal logic" at bounding box center [893, 228] width 307 height 15
